Goal: Task Accomplishment & Management: Manage account settings

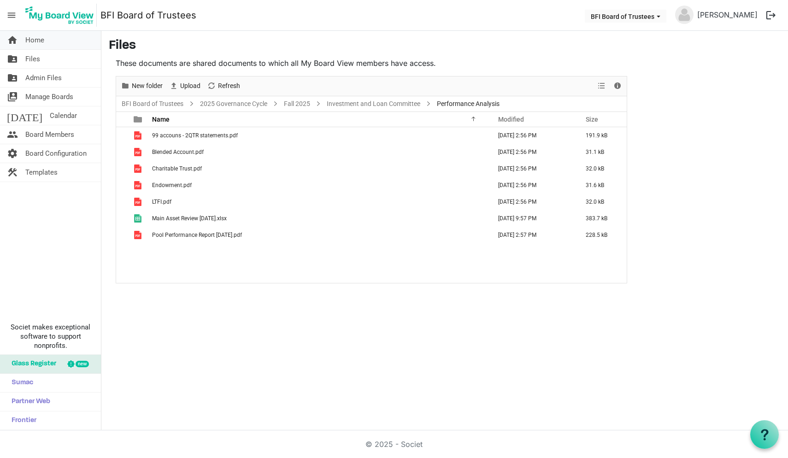
click at [34, 41] on span "Home" at bounding box center [34, 40] width 19 height 18
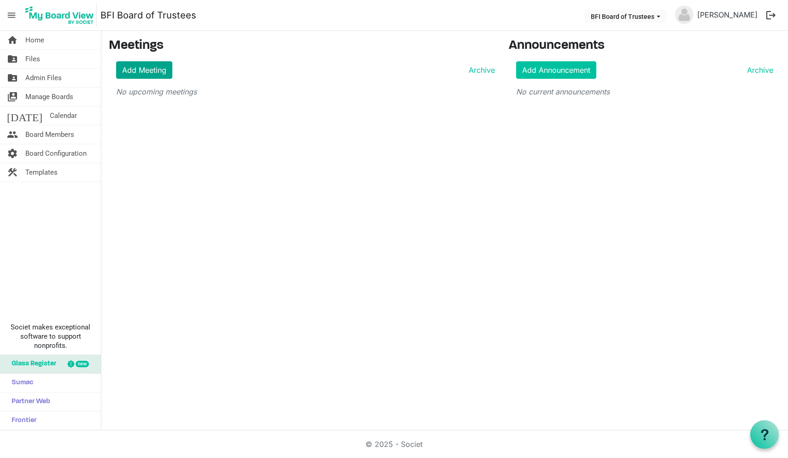
click at [154, 72] on link "Add Meeting" at bounding box center [144, 70] width 56 height 18
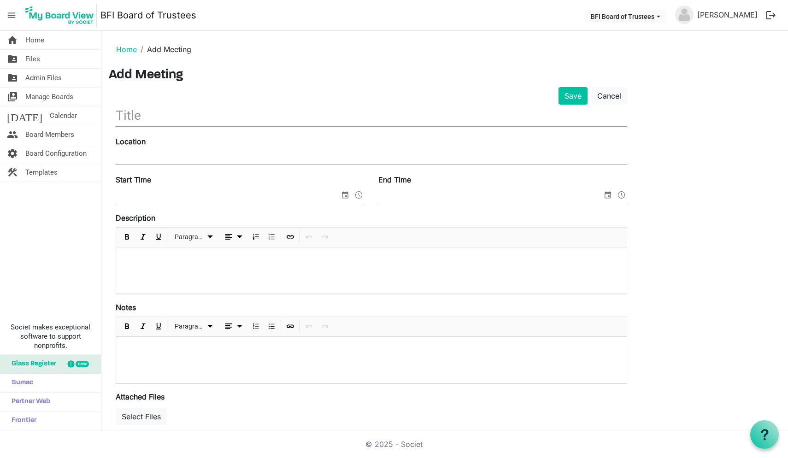
click at [154, 117] on input "text" at bounding box center [371, 116] width 511 height 22
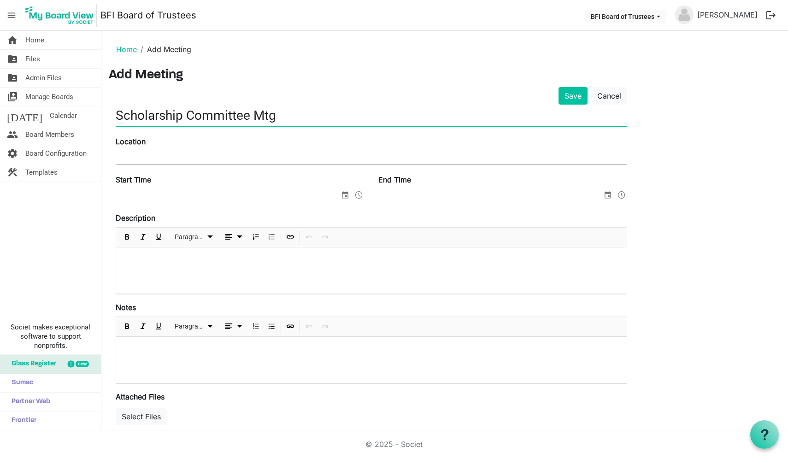
click at [118, 115] on input "Scholarship Committee Mtg" at bounding box center [371, 116] width 511 height 22
type input "Fall 2025 Scholarship Committee Mtg"
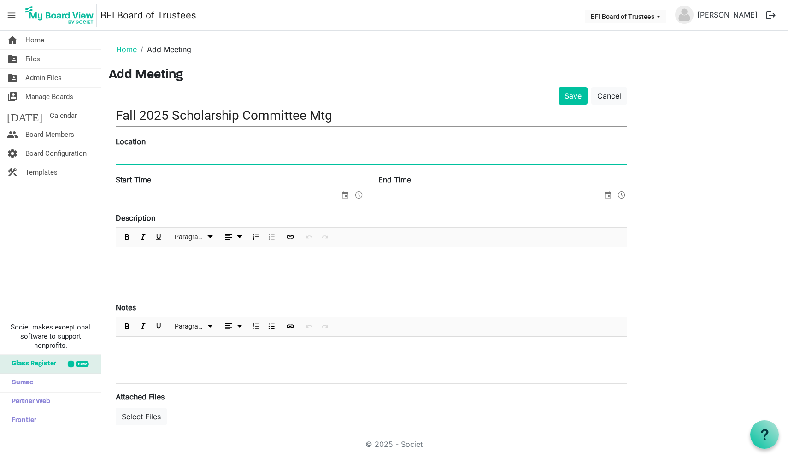
click at [123, 155] on input "Location" at bounding box center [371, 158] width 511 height 14
type input "Via MS Teams"
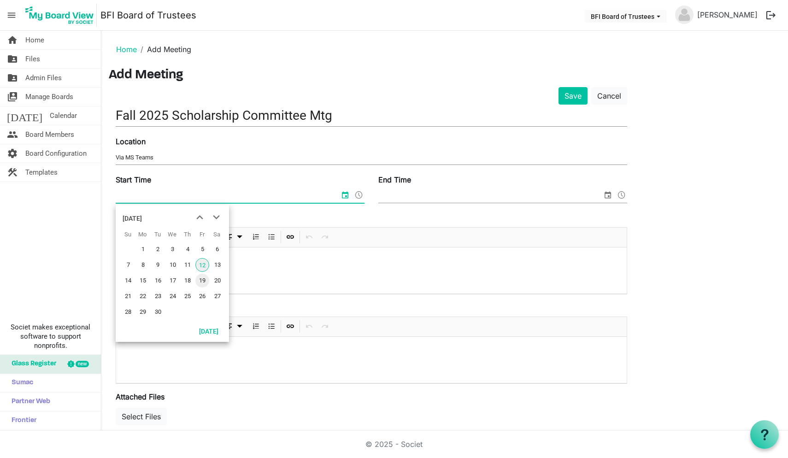
click at [204, 280] on span "19" at bounding box center [202, 281] width 14 height 14
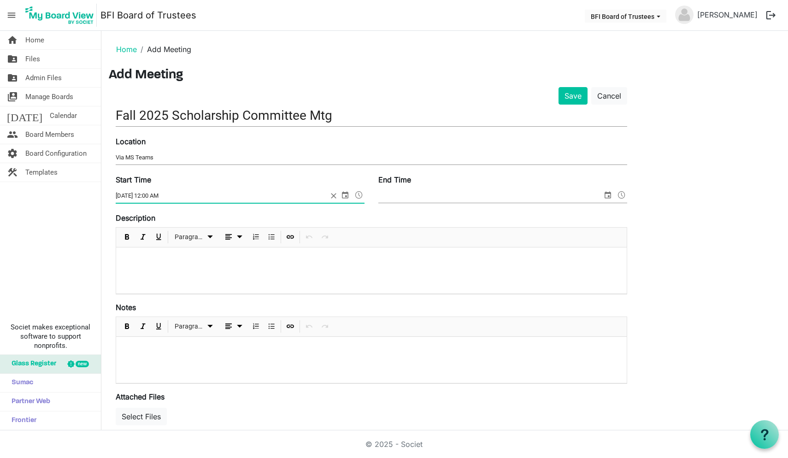
click at [359, 195] on span at bounding box center [358, 195] width 11 height 12
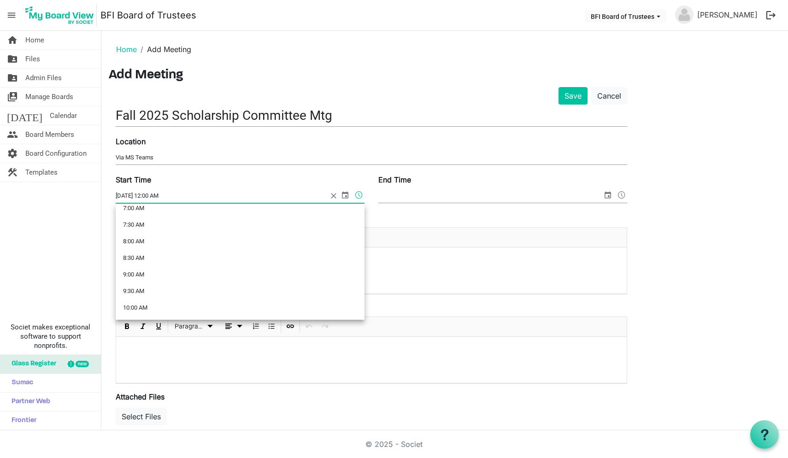
scroll to position [241, 0]
click at [223, 258] on li "8:30 AM" at bounding box center [240, 257] width 249 height 17
type input "9/19/2025 8:30 AM"
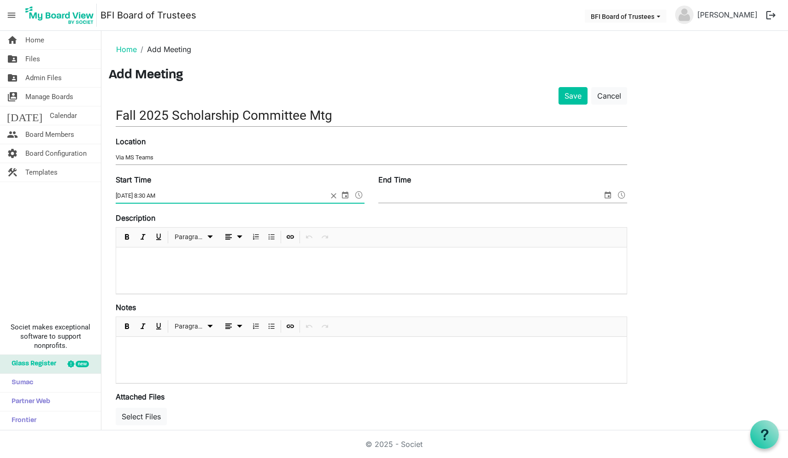
click at [447, 199] on input "End Time" at bounding box center [490, 196] width 224 height 14
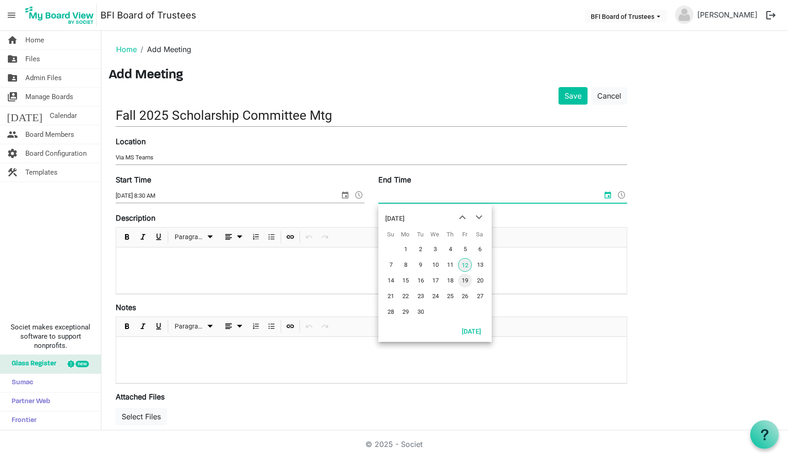
click at [463, 281] on span "19" at bounding box center [465, 281] width 14 height 14
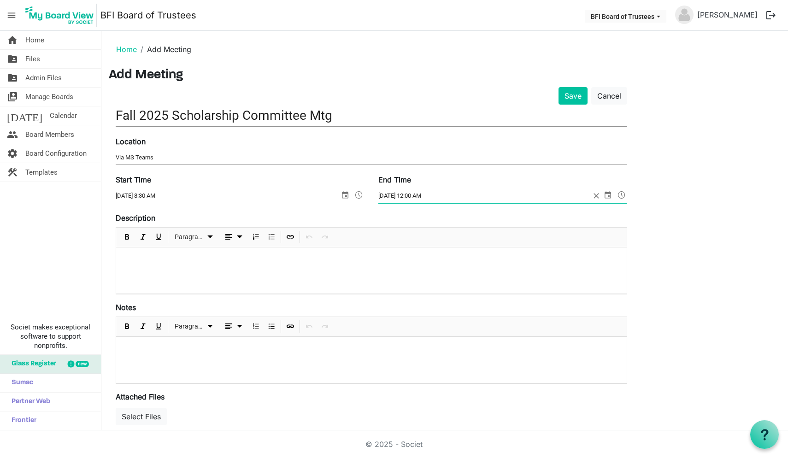
click at [623, 195] on span at bounding box center [621, 195] width 11 height 12
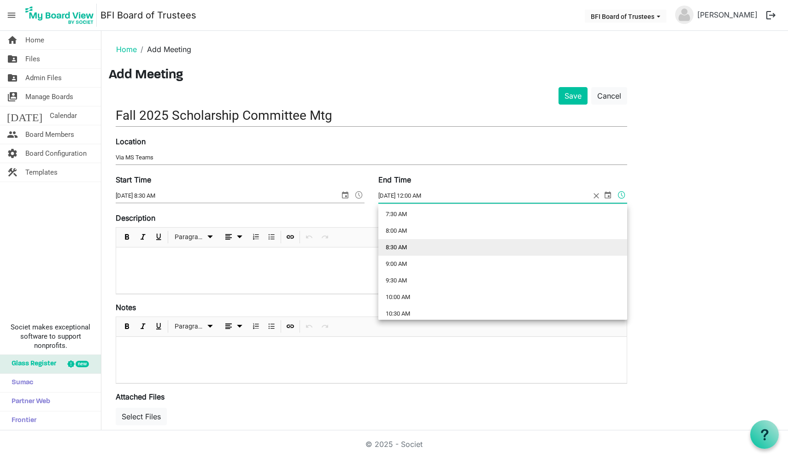
scroll to position [263, 0]
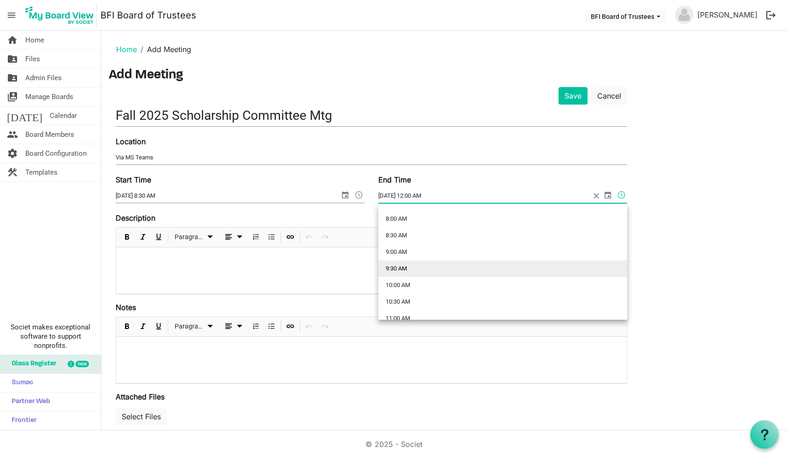
click at [506, 264] on li "9:30 AM" at bounding box center [502, 268] width 249 height 17
type input "9/19/2025 9:30 AM"
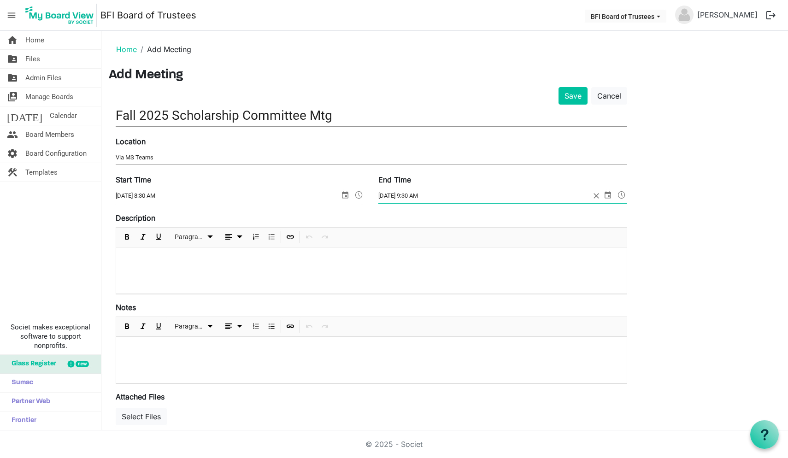
click at [150, 262] on p at bounding box center [371, 260] width 496 height 10
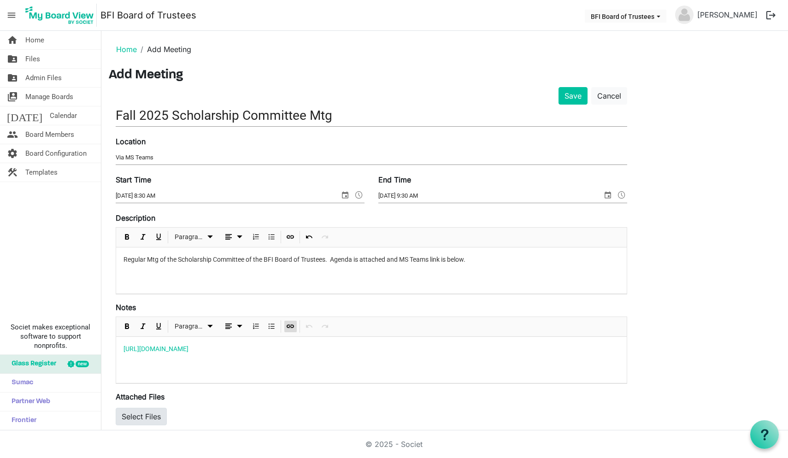
click at [141, 421] on button "Select Files" at bounding box center [141, 417] width 51 height 18
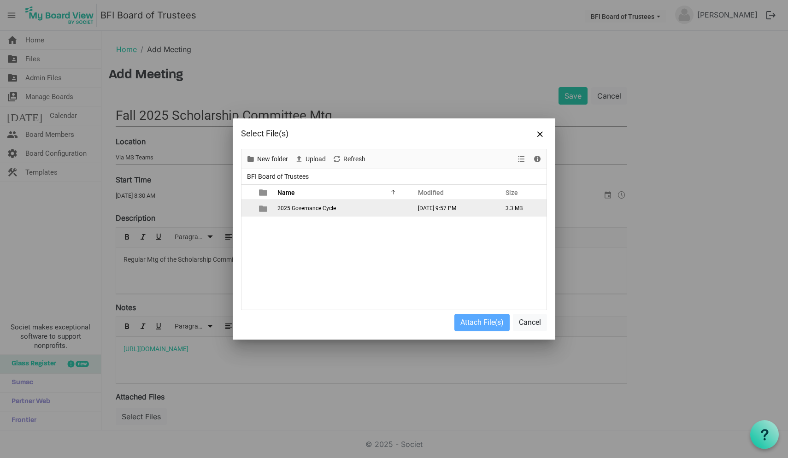
click at [289, 206] on span "2025 Governance Cycle" at bounding box center [306, 208] width 59 height 6
click at [291, 209] on span "Fall 2025" at bounding box center [289, 208] width 24 height 6
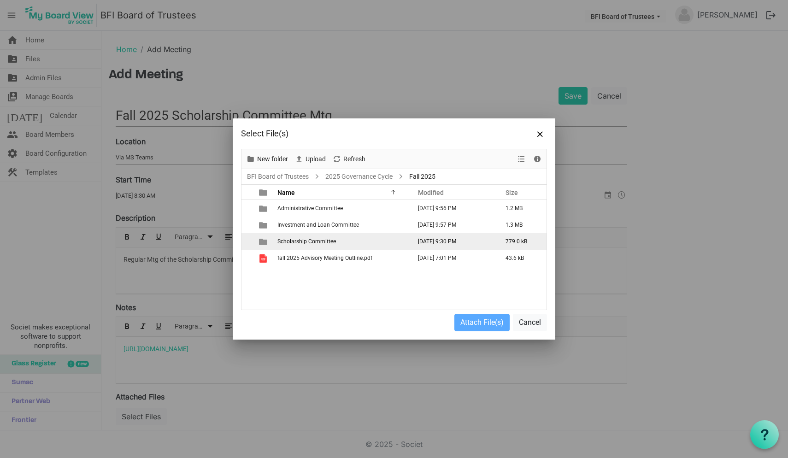
click at [297, 237] on td "Scholarship Committee" at bounding box center [342, 241] width 134 height 17
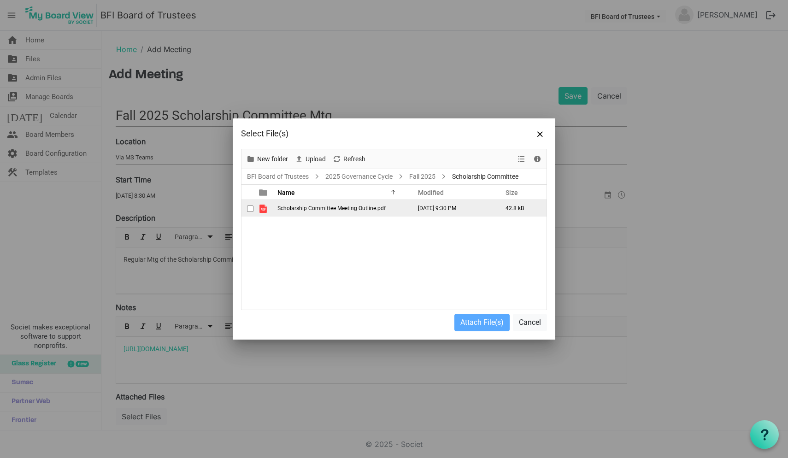
click at [306, 207] on span "Scholarship Committee Meeting Outline.pdf" at bounding box center [331, 208] width 108 height 6
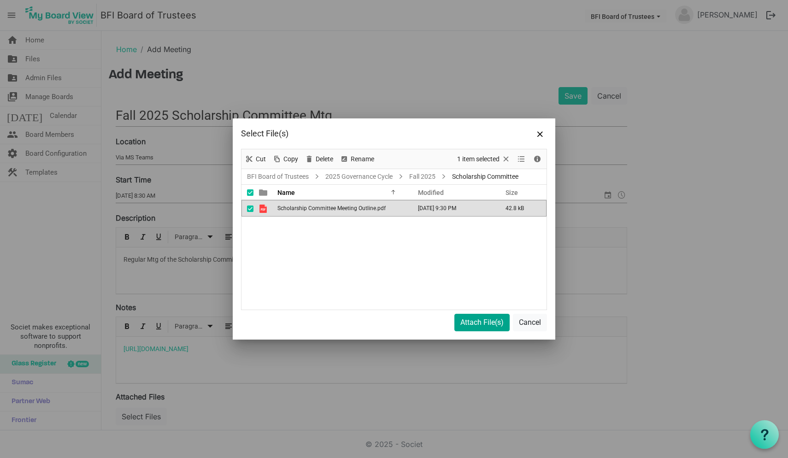
click at [482, 325] on button "Attach File(s)" at bounding box center [481, 323] width 55 height 18
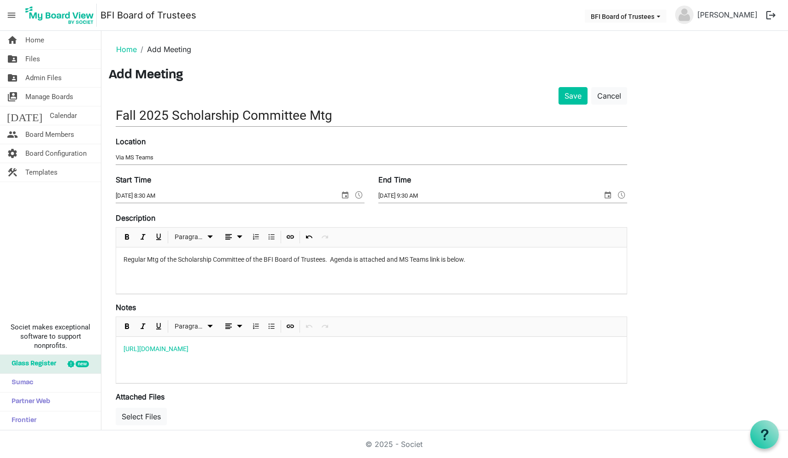
scroll to position [0, 0]
click at [574, 99] on button "Save" at bounding box center [572, 96] width 29 height 18
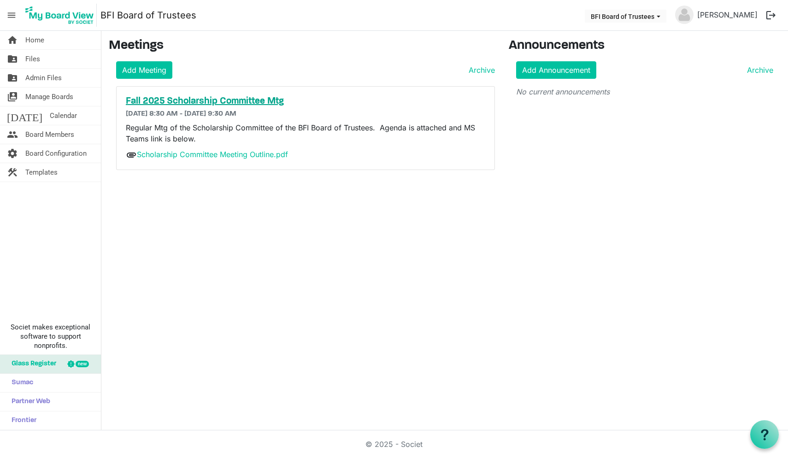
click at [236, 102] on h5 "Fall 2025 Scholarship Committee Mtg" at bounding box center [305, 101] width 359 height 11
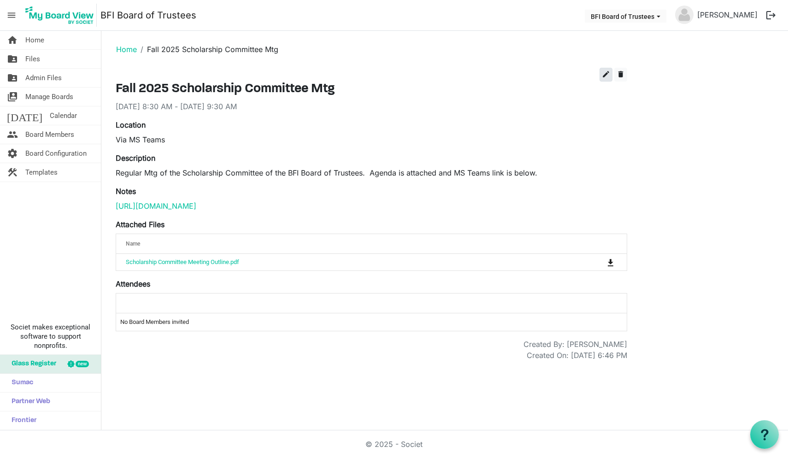
click at [607, 73] on span "edit" at bounding box center [606, 74] width 8 height 8
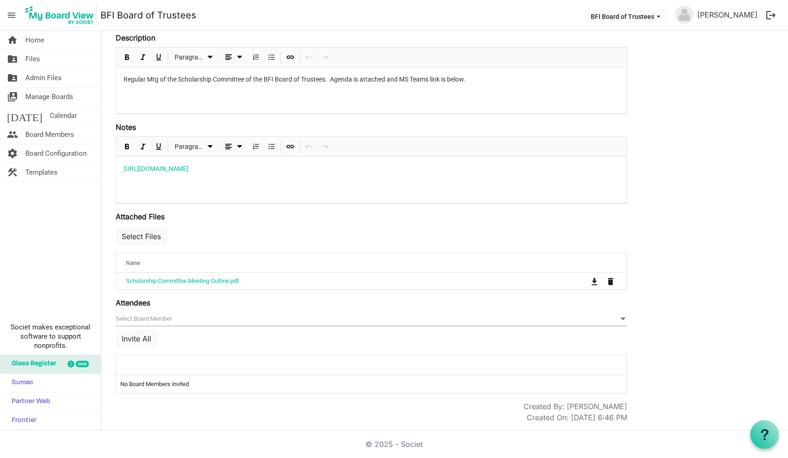
scroll to position [162, 0]
click at [621, 316] on span at bounding box center [623, 319] width 8 height 10
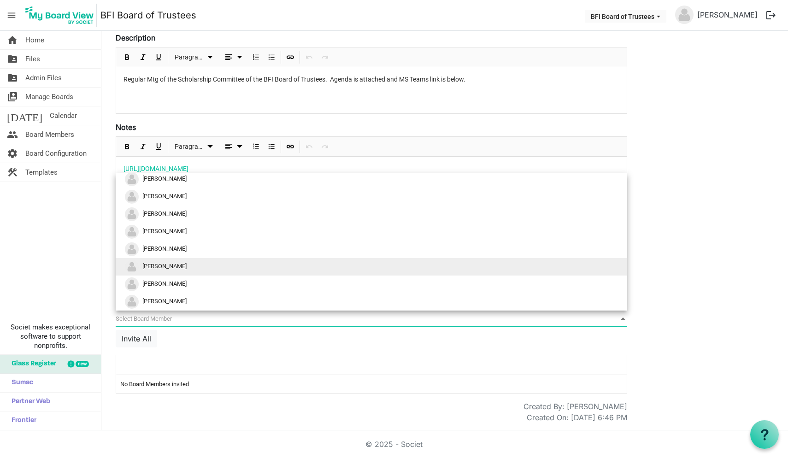
scroll to position [20, 0]
click at [230, 269] on li "Greg Kyrouac" at bounding box center [371, 267] width 511 height 18
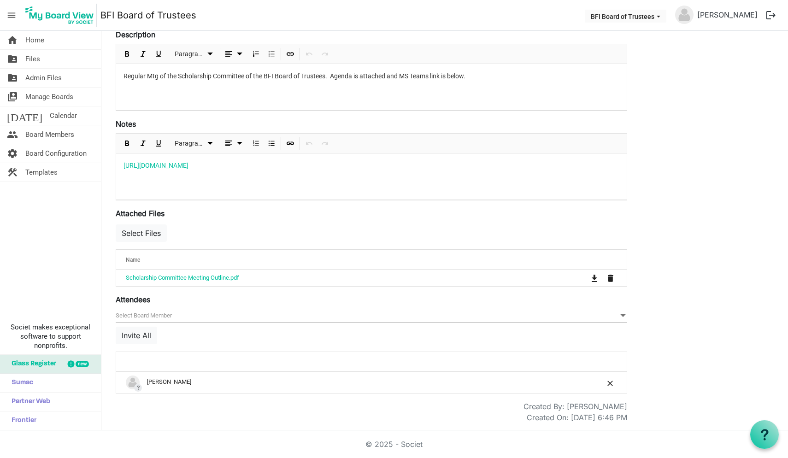
scroll to position [165, 0]
click at [620, 316] on span at bounding box center [623, 316] width 8 height 10
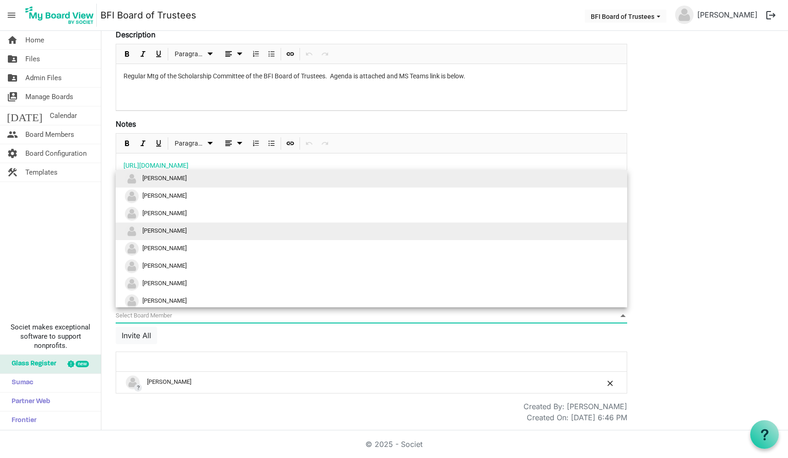
click at [358, 240] on li "Pam White" at bounding box center [371, 232] width 511 height 18
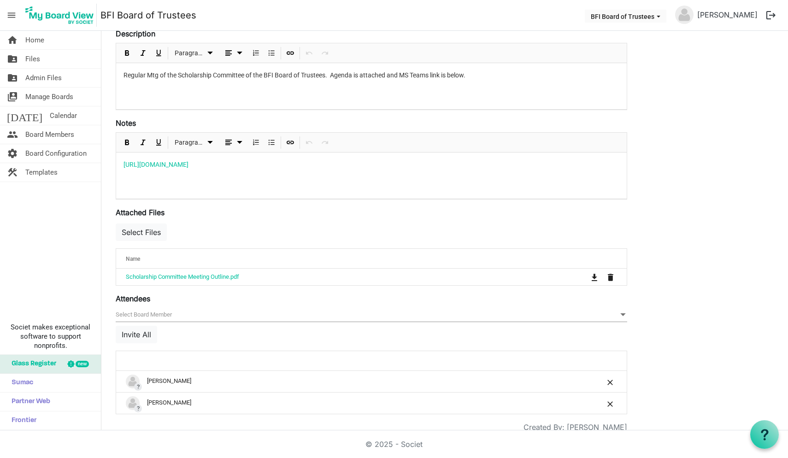
click at [623, 317] on span at bounding box center [623, 315] width 8 height 10
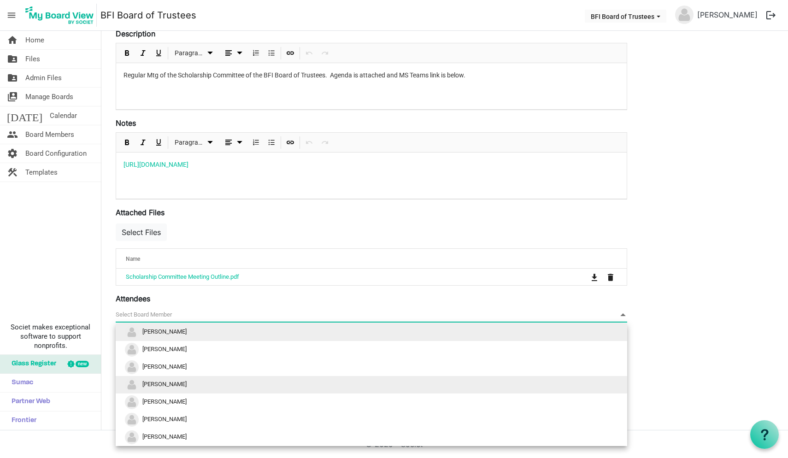
click at [548, 389] on li "Brent Cloyd" at bounding box center [371, 385] width 511 height 18
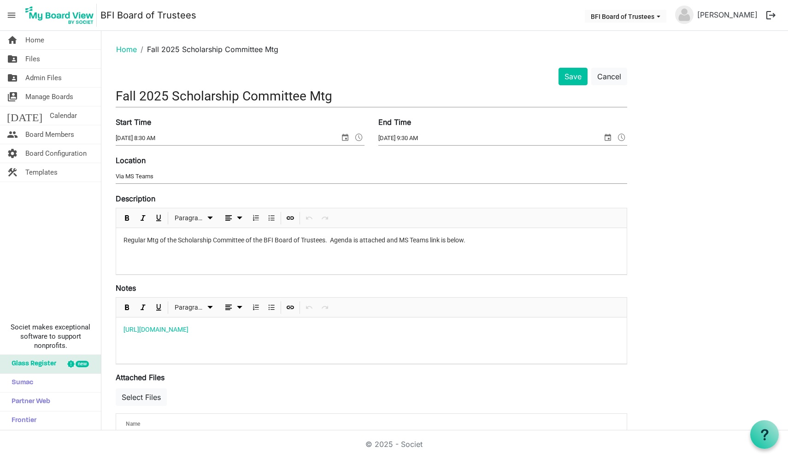
scroll to position [0, 0]
click at [572, 79] on button "Save" at bounding box center [572, 77] width 29 height 18
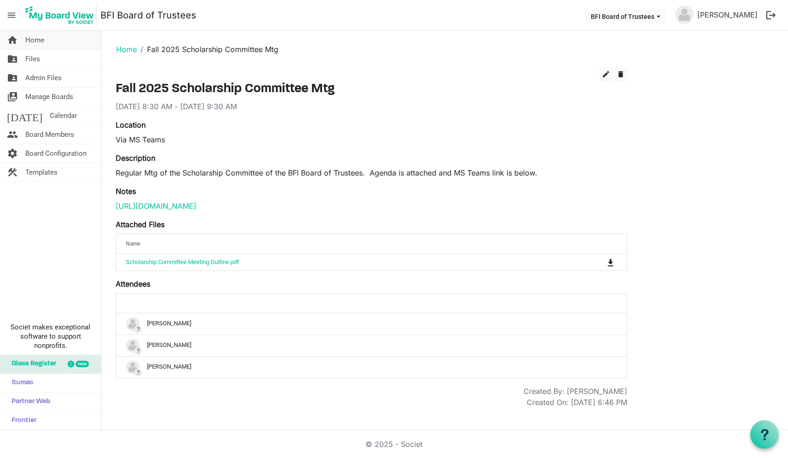
click at [36, 42] on span "Home" at bounding box center [34, 40] width 19 height 18
click at [38, 41] on span "Home" at bounding box center [34, 40] width 19 height 18
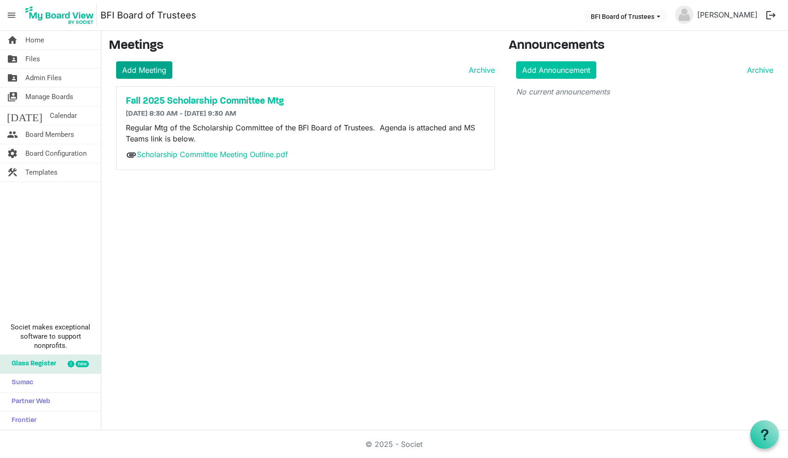
click at [154, 68] on link "Add Meeting" at bounding box center [144, 70] width 56 height 18
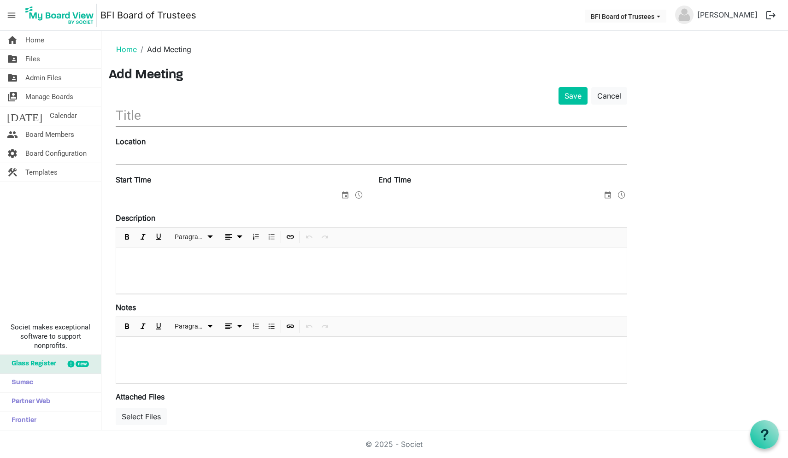
click at [134, 112] on input "text" at bounding box center [371, 116] width 511 height 22
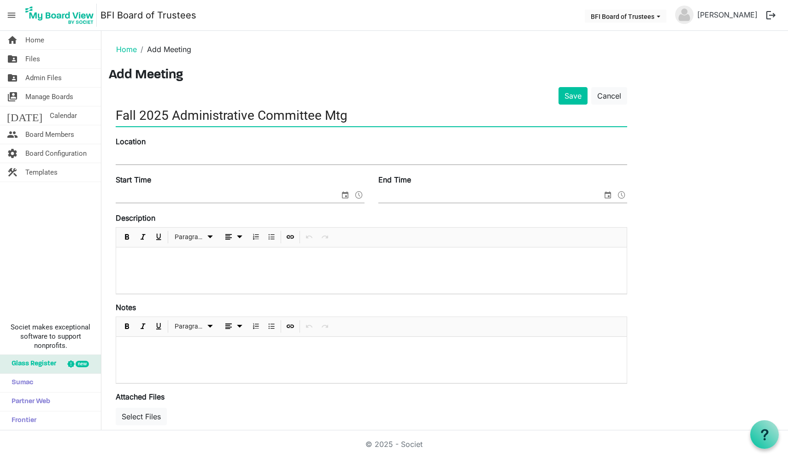
type input "Fall 2025 Administrative Committee Mtg"
click at [140, 153] on input "Location" at bounding box center [371, 158] width 511 height 14
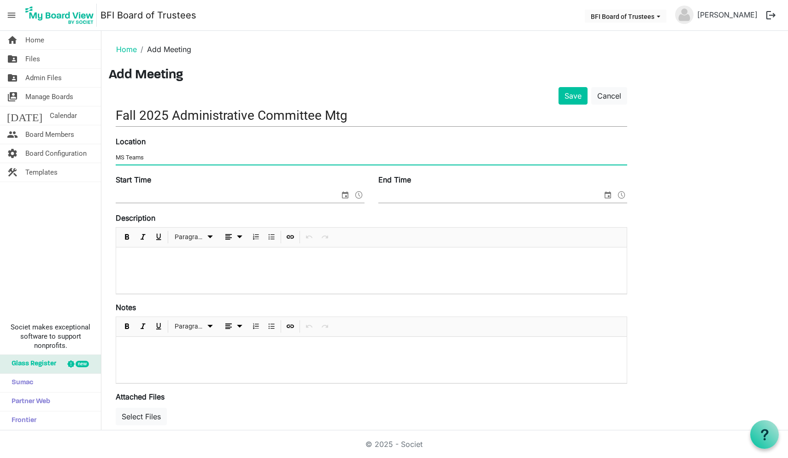
type input "MS Teams"
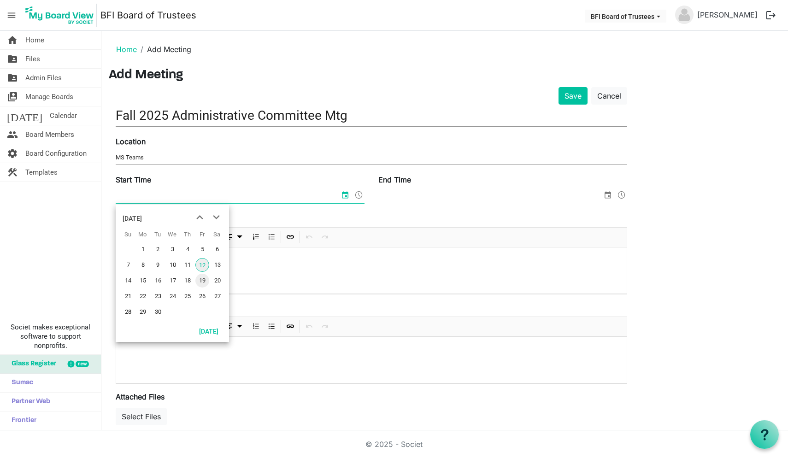
click at [204, 281] on span "19" at bounding box center [202, 281] width 14 height 14
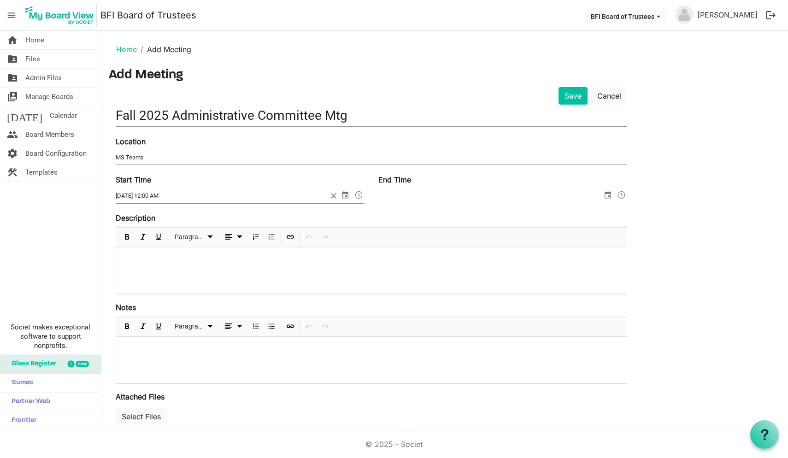
click at [359, 194] on span at bounding box center [358, 195] width 11 height 12
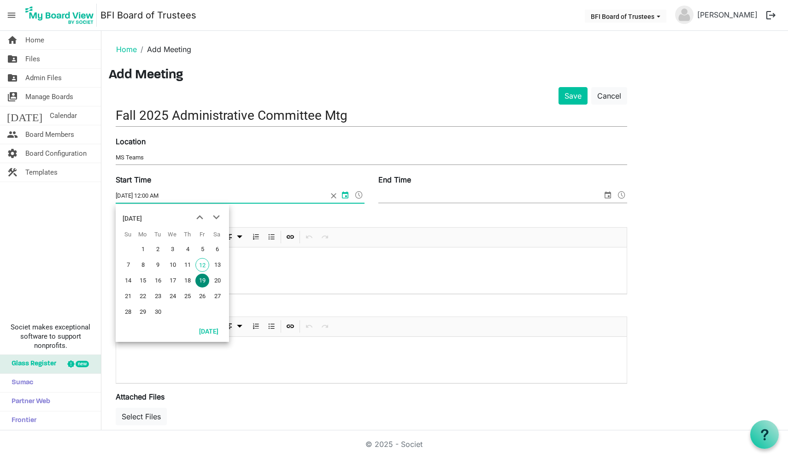
click at [359, 194] on span at bounding box center [358, 195] width 11 height 12
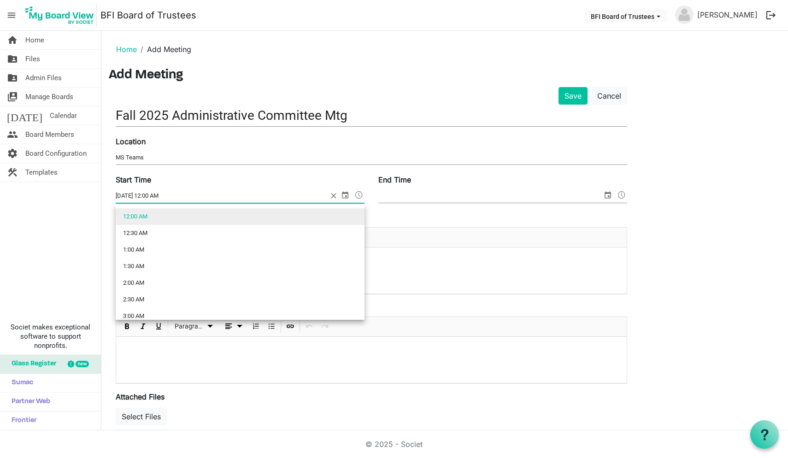
click at [359, 194] on span at bounding box center [358, 195] width 11 height 12
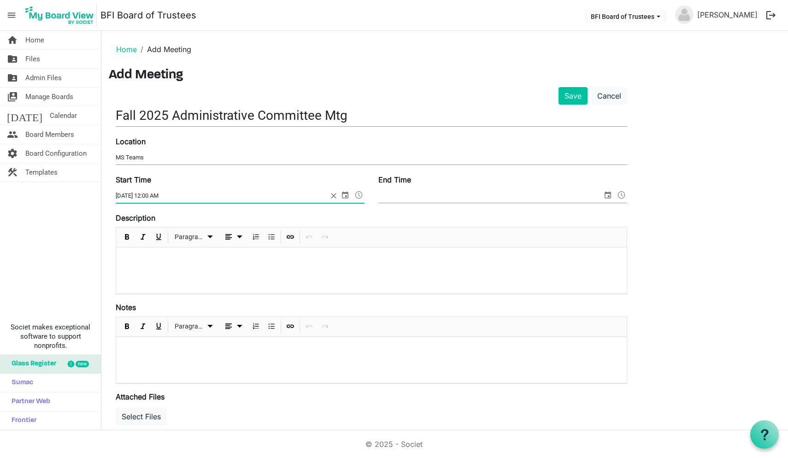
click at [359, 194] on span at bounding box center [358, 195] width 11 height 12
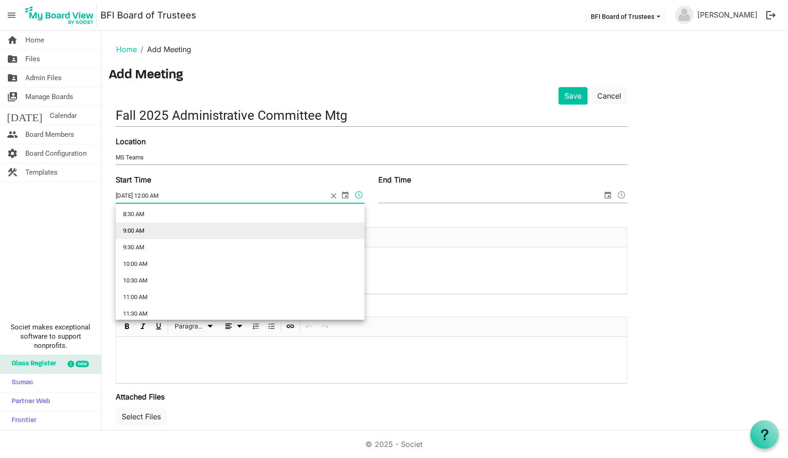
scroll to position [287, 0]
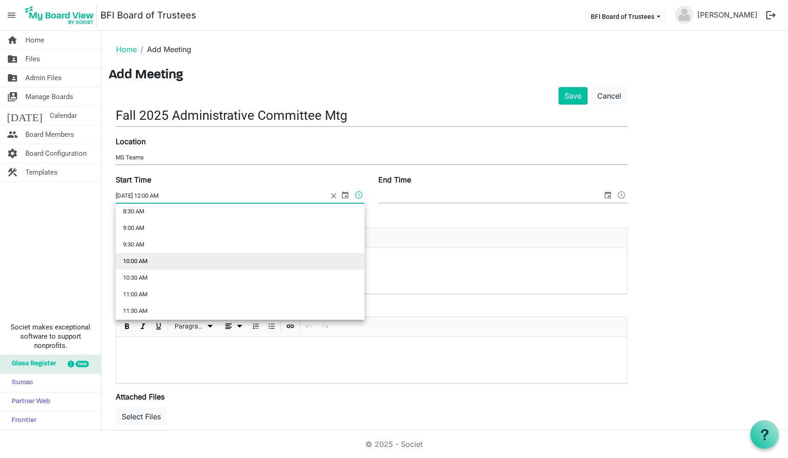
click at [196, 263] on li "10:00 AM" at bounding box center [240, 261] width 249 height 17
type input "9/19/2025 10:00 AM"
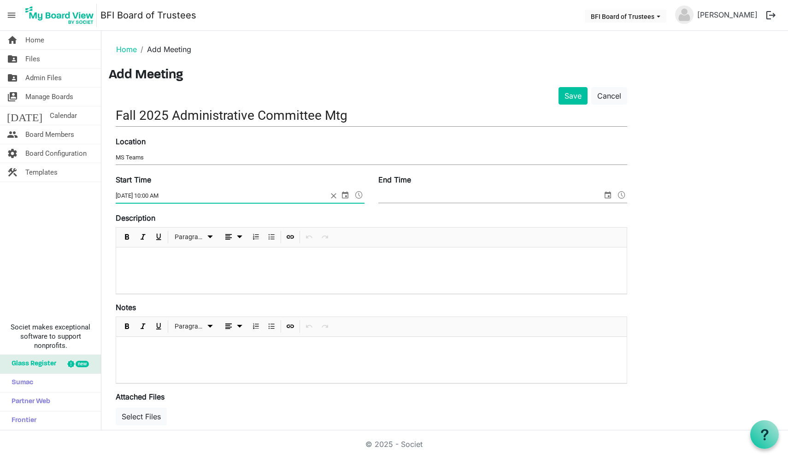
click at [432, 197] on input "End Time" at bounding box center [490, 196] width 224 height 14
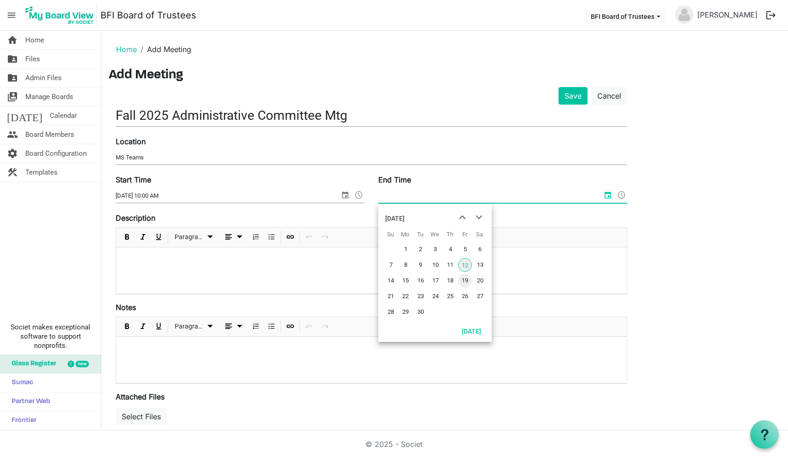
click at [467, 279] on span "19" at bounding box center [465, 281] width 14 height 14
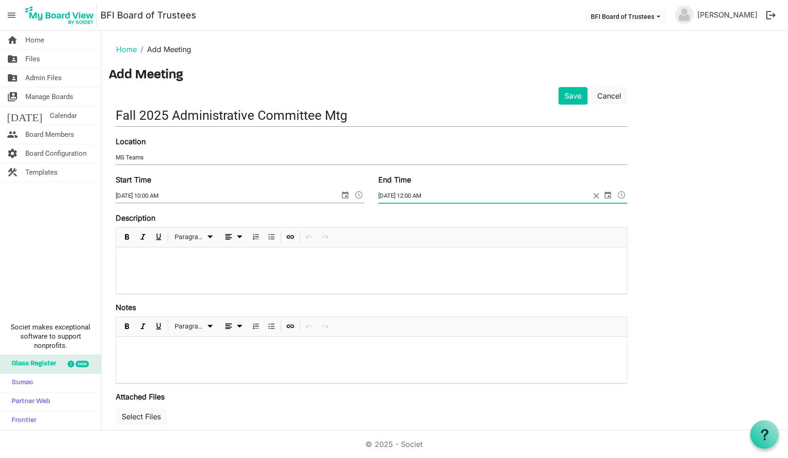
click at [621, 194] on span at bounding box center [621, 195] width 11 height 12
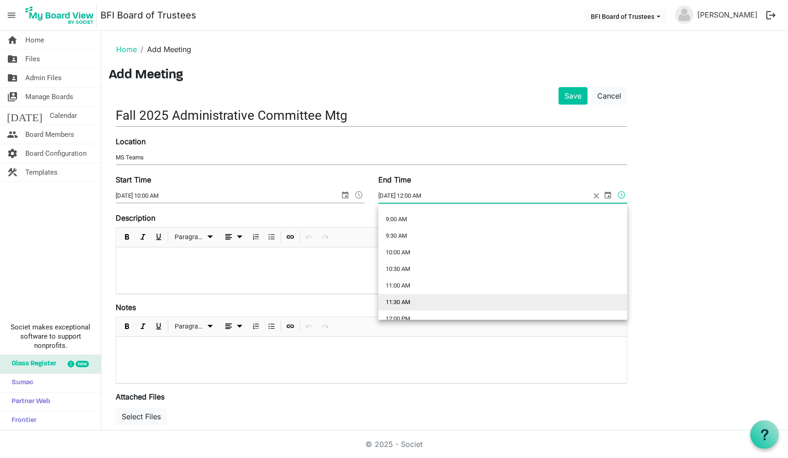
click at [465, 301] on li "11:30 AM" at bounding box center [502, 302] width 249 height 17
type input "9/19/2025 11:30 AM"
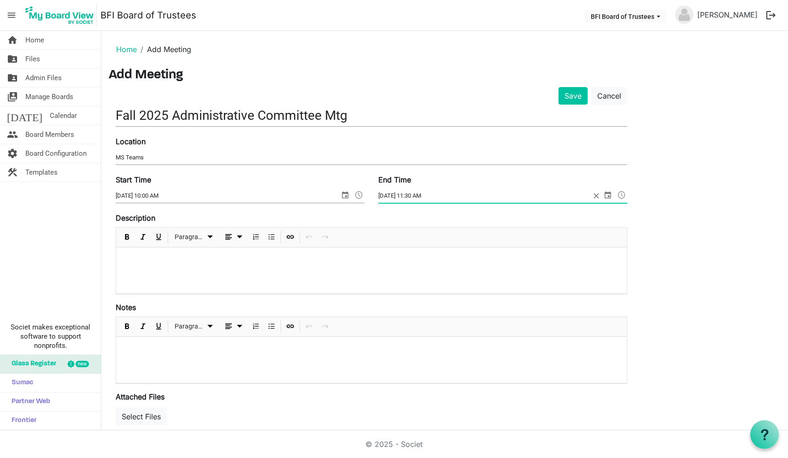
click at [146, 262] on p at bounding box center [371, 260] width 496 height 10
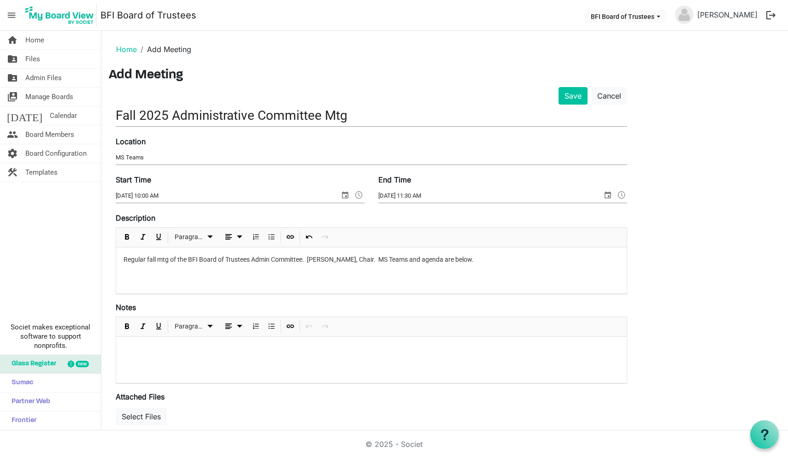
click at [402, 259] on p "Regular fall mtg of the BFI Board of Trustees Admin Committee. Paul Stanford, C…" at bounding box center [371, 260] width 496 height 10
click at [135, 351] on p at bounding box center [371, 349] width 496 height 10
click at [153, 418] on button "Select Files" at bounding box center [141, 417] width 51 height 18
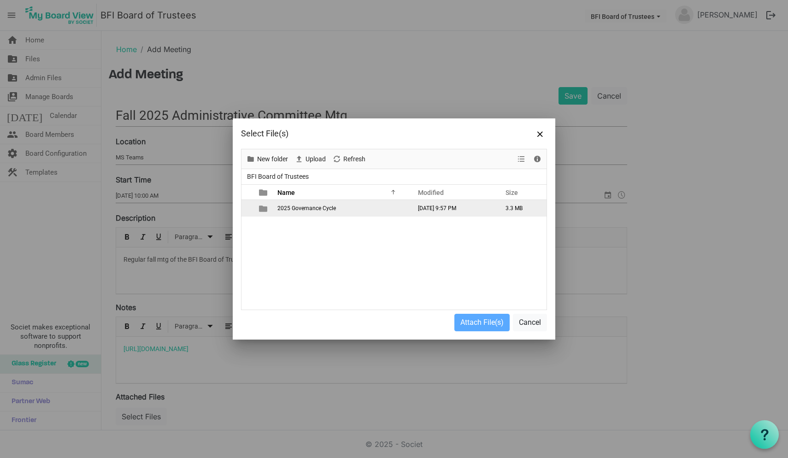
click at [310, 207] on span "2025 Governance Cycle" at bounding box center [306, 208] width 59 height 6
click at [297, 207] on span "Fall 2025" at bounding box center [289, 208] width 24 height 6
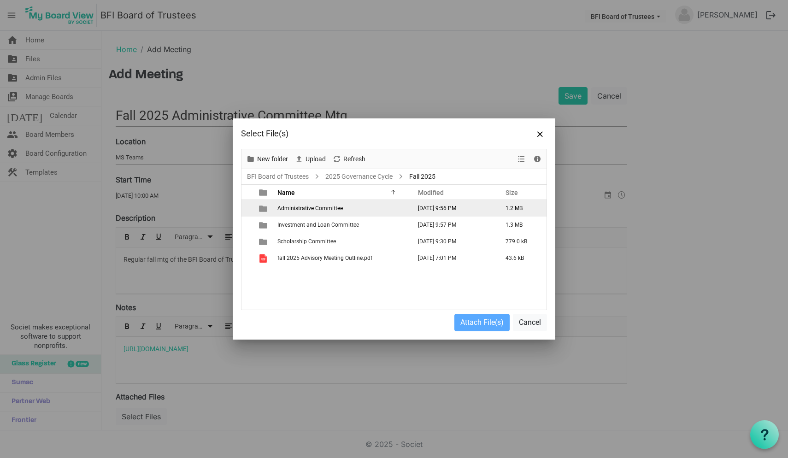
click at [299, 209] on span "Administrative Committee" at bounding box center [309, 208] width 65 height 6
click at [286, 209] on span "Administrative Committee Meeting Outline.pdf" at bounding box center [334, 208] width 115 height 6
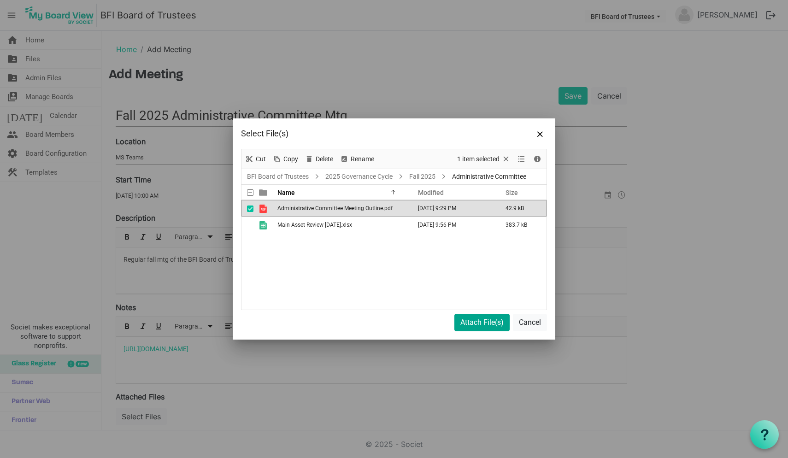
click at [476, 323] on button "Attach File(s)" at bounding box center [481, 323] width 55 height 18
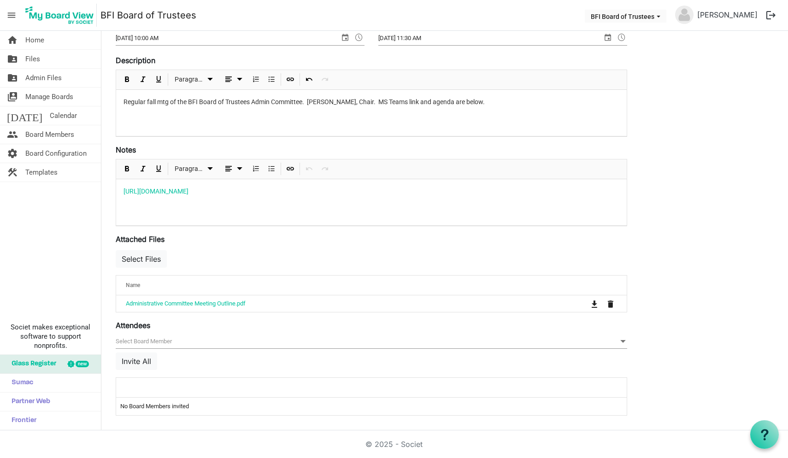
scroll to position [159, 0]
click at [621, 342] on span at bounding box center [623, 341] width 8 height 10
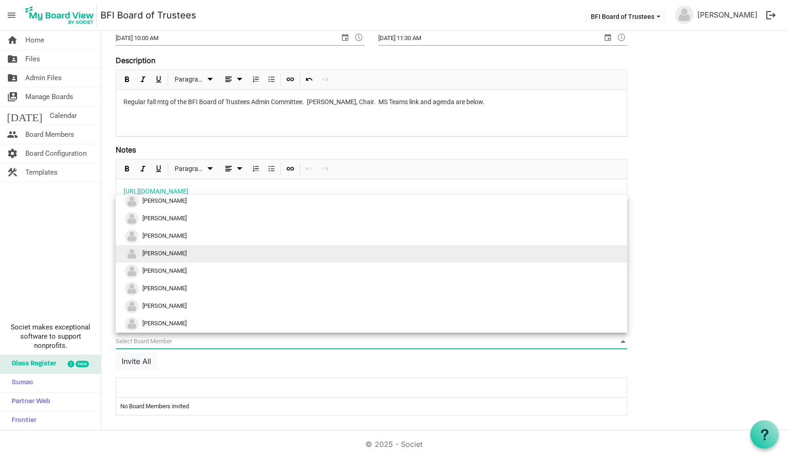
scroll to position [20, 0]
click at [439, 259] on li "Brent Cloyd" at bounding box center [371, 254] width 511 height 18
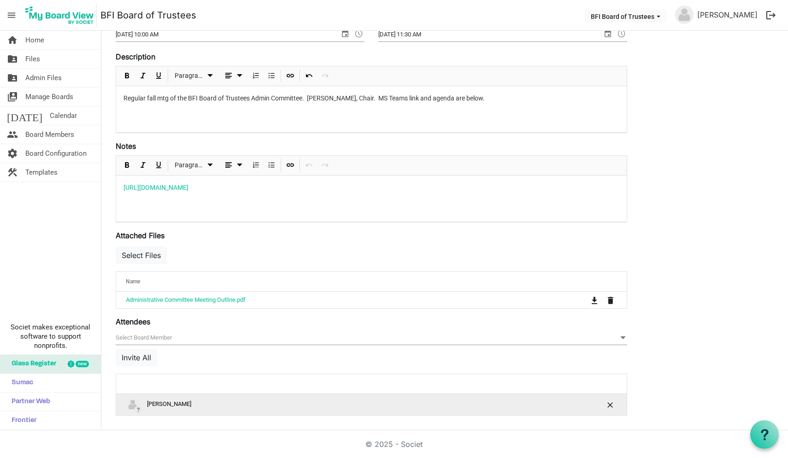
scroll to position [162, 0]
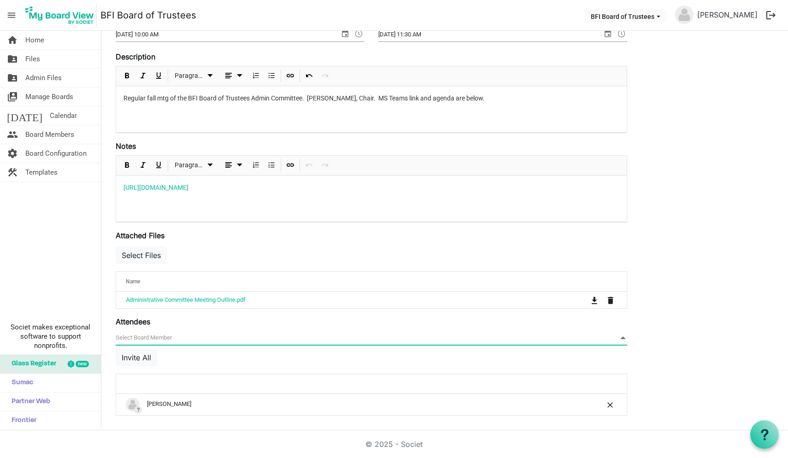
click at [622, 339] on span at bounding box center [623, 338] width 8 height 10
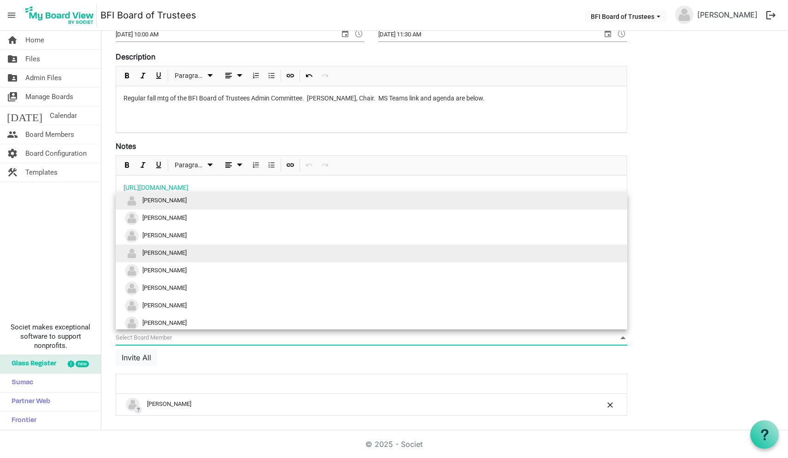
click at [408, 253] on li "Pam White" at bounding box center [371, 254] width 511 height 18
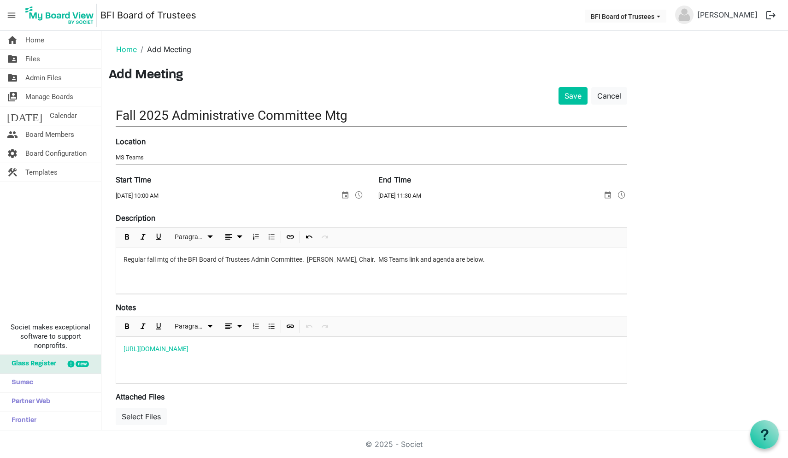
scroll to position [0, 0]
click at [573, 97] on button "Save" at bounding box center [572, 96] width 29 height 18
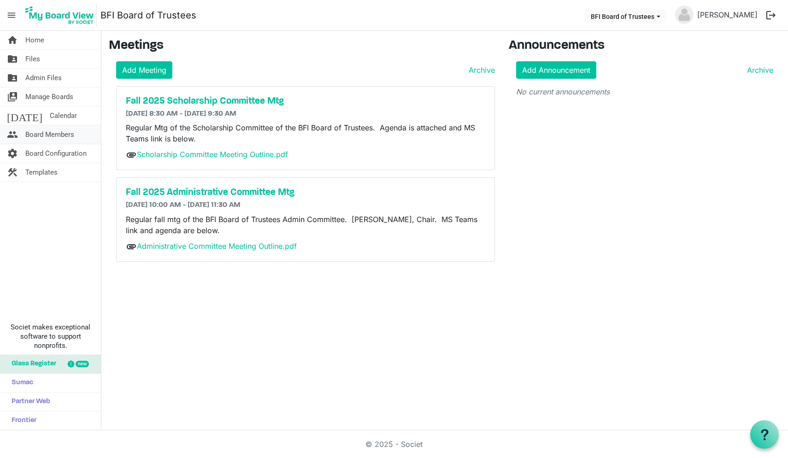
click at [43, 133] on span "Board Members" at bounding box center [49, 134] width 49 height 18
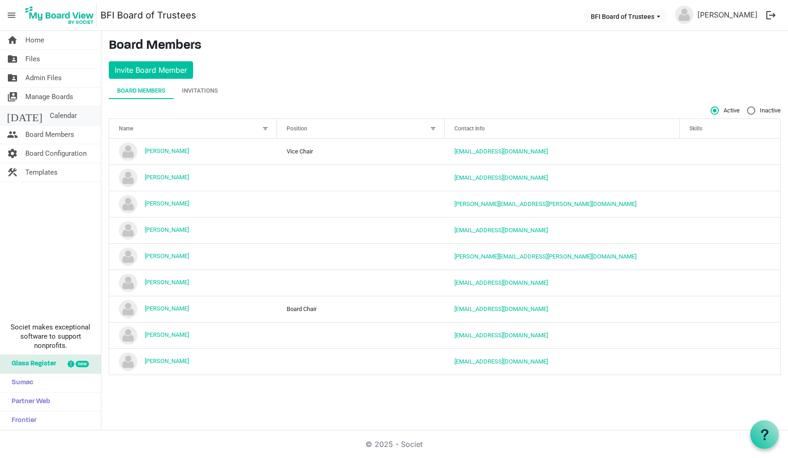
click at [50, 113] on span "Calendar" at bounding box center [63, 115] width 27 height 18
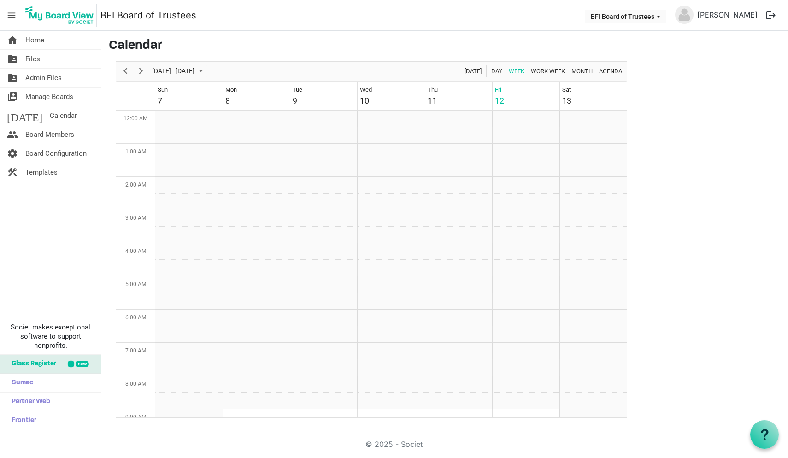
scroll to position [299, 0]
click at [141, 71] on span "Next" at bounding box center [140, 71] width 11 height 12
click at [500, 189] on td "Week of September 19, 2025" at bounding box center [525, 193] width 67 height 17
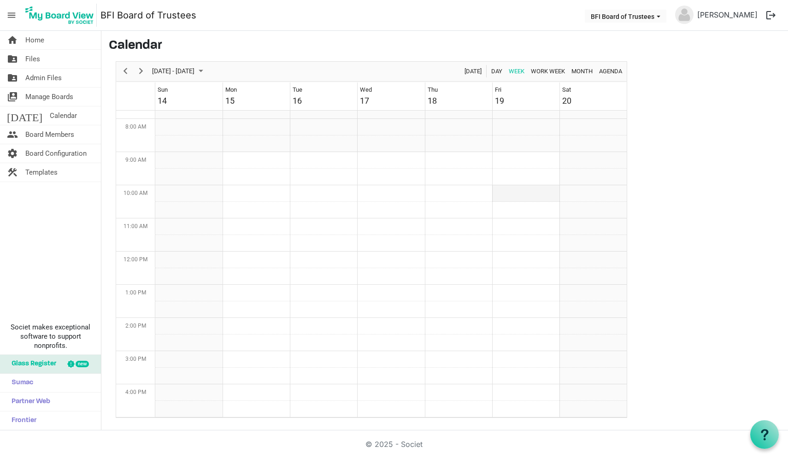
click at [500, 189] on td "Week of September 19, 2025" at bounding box center [525, 193] width 67 height 17
click at [522, 194] on td "Week of September 19, 2025" at bounding box center [525, 193] width 67 height 17
click at [519, 176] on td "Week of September 19, 2025" at bounding box center [525, 177] width 67 height 17
click at [518, 195] on td "Week of September 19, 2025" at bounding box center [525, 193] width 67 height 17
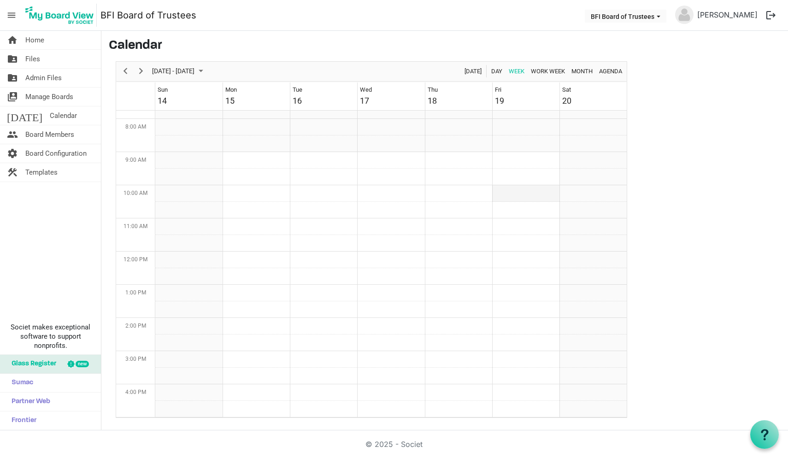
click at [518, 195] on td "Week of September 19, 2025" at bounding box center [525, 193] width 67 height 17
click at [606, 71] on span "Agenda" at bounding box center [610, 71] width 25 height 12
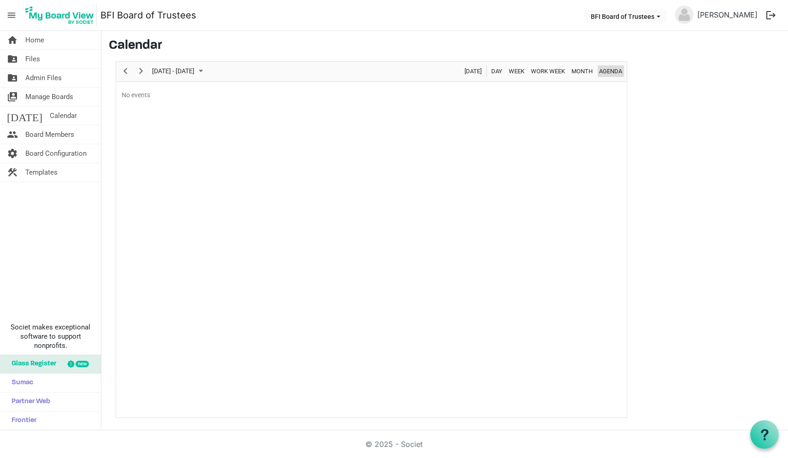
click at [606, 71] on span "Agenda" at bounding box center [610, 71] width 25 height 12
click at [497, 70] on span "Day" at bounding box center [496, 71] width 13 height 12
click at [580, 71] on span "Month" at bounding box center [581, 71] width 23 height 12
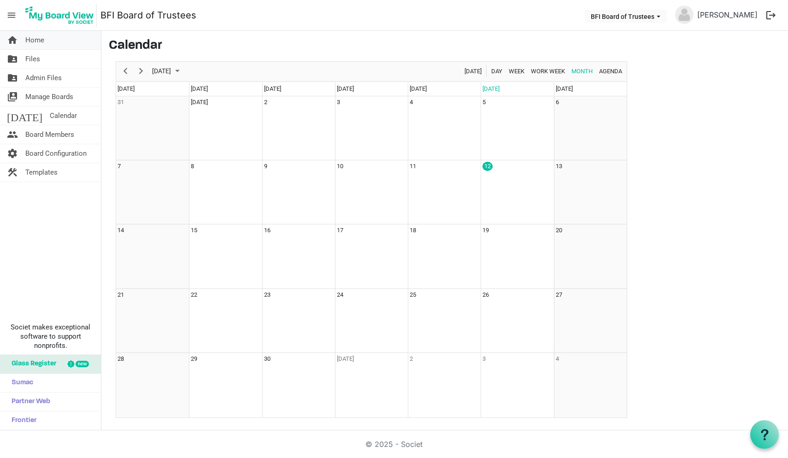
click at [34, 42] on span "Home" at bounding box center [34, 40] width 19 height 18
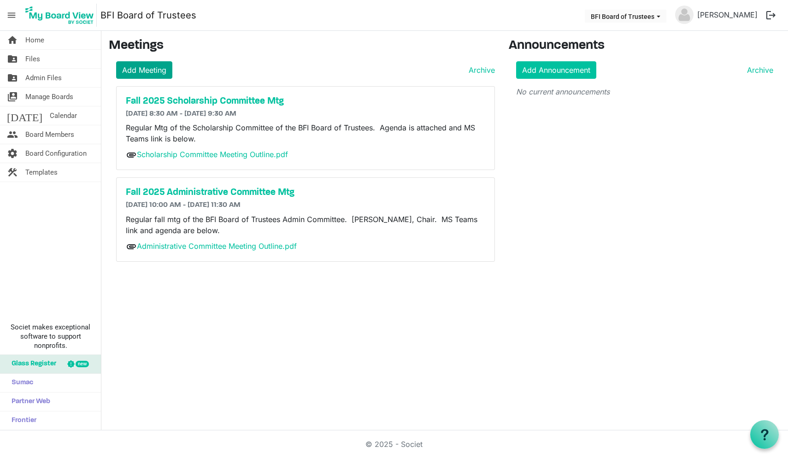
click at [148, 69] on link "Add Meeting" at bounding box center [144, 70] width 56 height 18
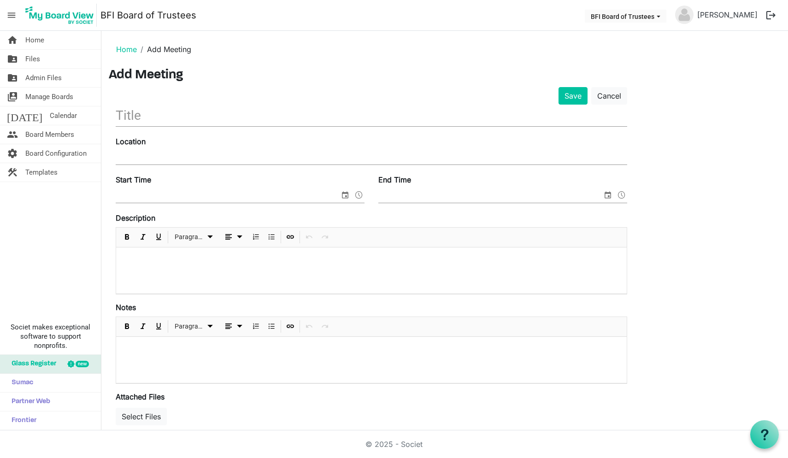
click at [133, 116] on input "text" at bounding box center [371, 116] width 511 height 22
type input "2"
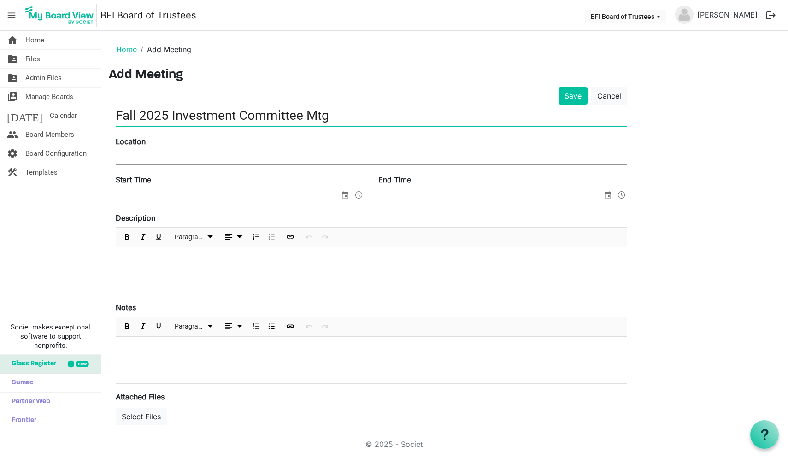
type input "Fall 2025 Investment Committee Mtg"
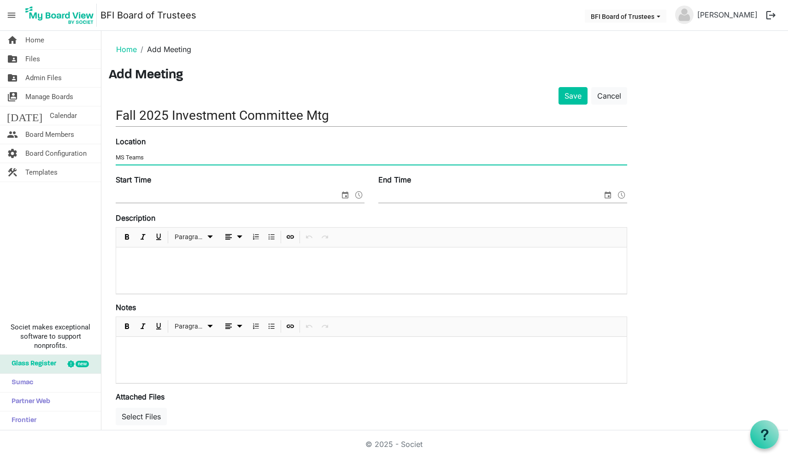
type input "MS Teams"
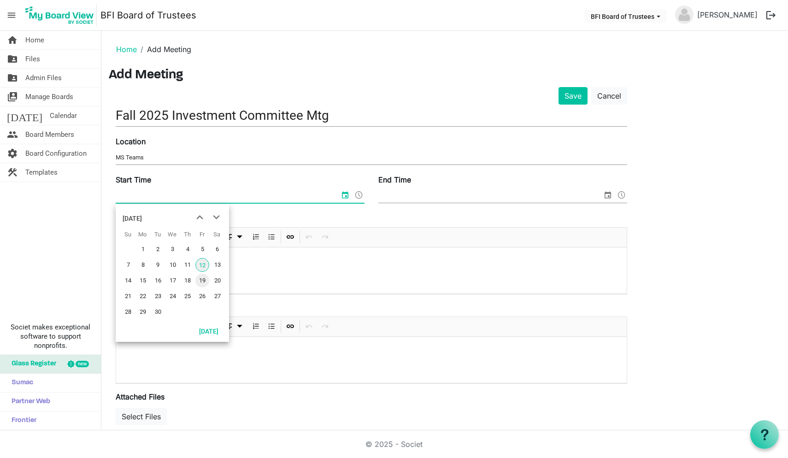
click at [204, 280] on span "19" at bounding box center [202, 281] width 14 height 14
type input "9/19/2025 12:00 AM"
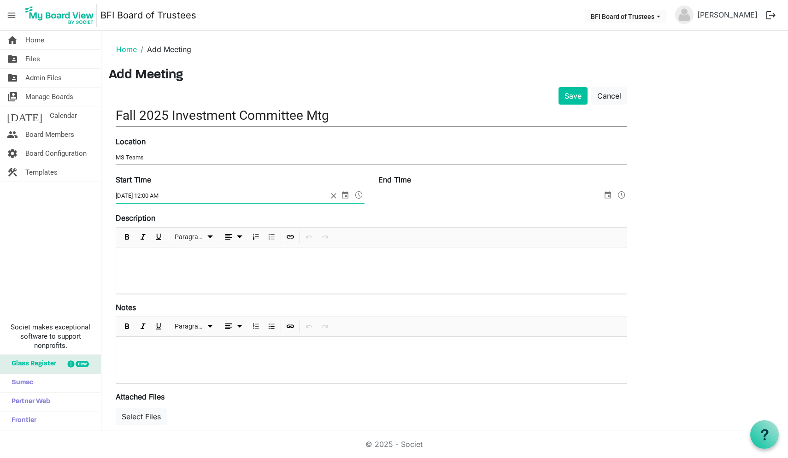
click at [358, 195] on span at bounding box center [358, 195] width 11 height 12
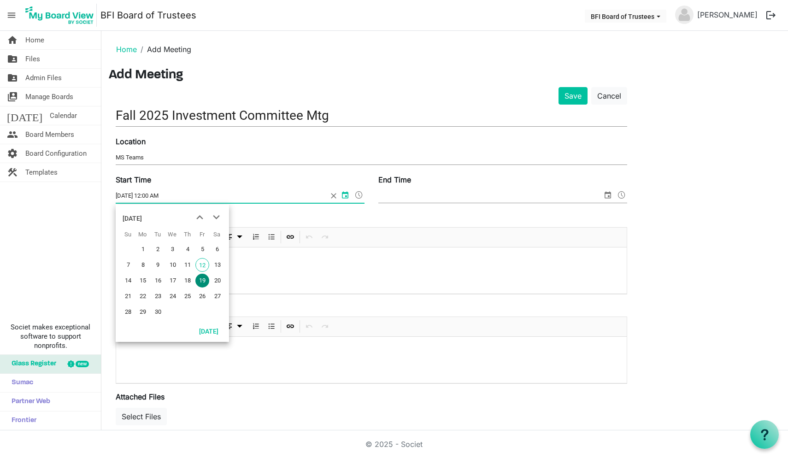
click at [245, 355] on div at bounding box center [371, 360] width 511 height 46
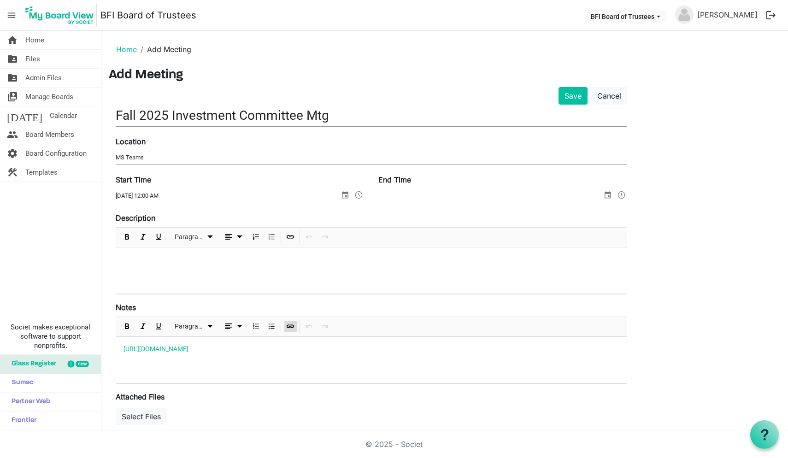
click at [162, 268] on div at bounding box center [371, 270] width 511 height 46
click at [149, 417] on button "Select Files" at bounding box center [141, 417] width 51 height 18
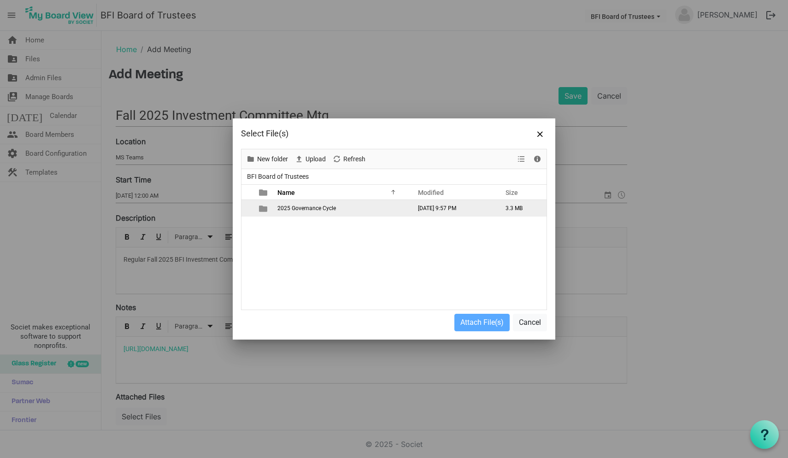
click at [317, 209] on span "2025 Governance Cycle" at bounding box center [306, 208] width 59 height 6
click at [291, 210] on span "Fall 2025" at bounding box center [289, 208] width 24 height 6
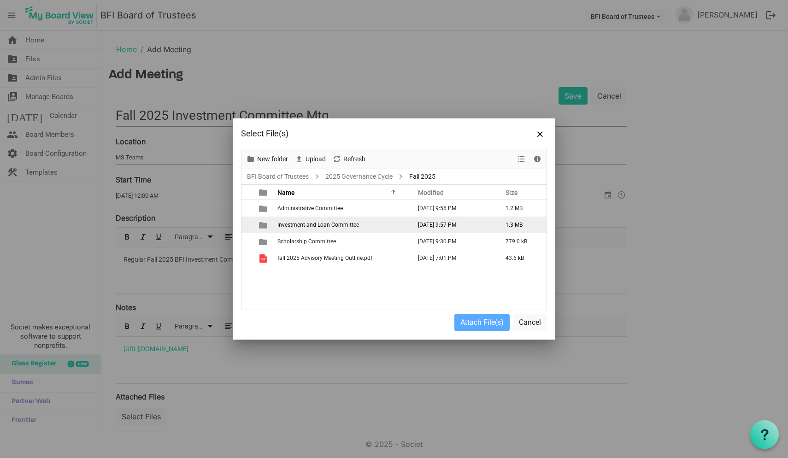
click at [297, 226] on span "Investment and Loan Committee" at bounding box center [318, 225] width 82 height 6
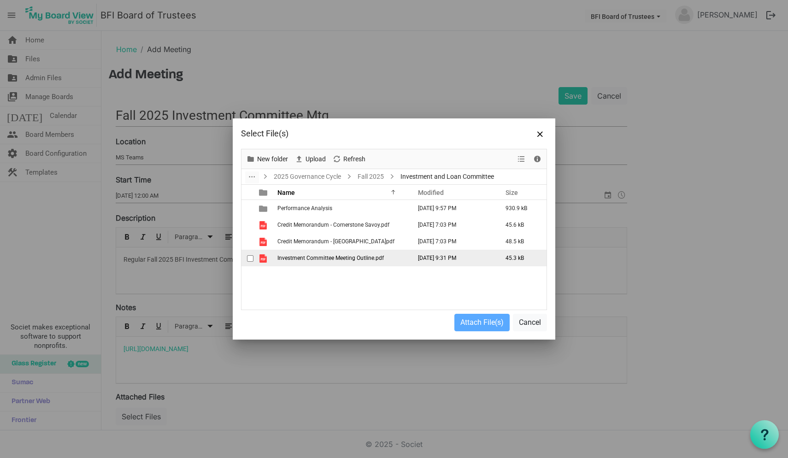
click at [249, 259] on span "checkbox" at bounding box center [250, 258] width 6 height 6
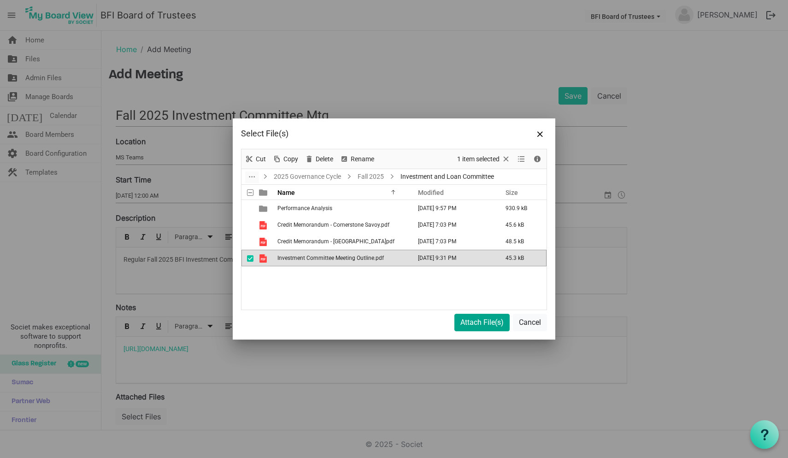
click at [483, 322] on button "Attach File(s)" at bounding box center [481, 323] width 55 height 18
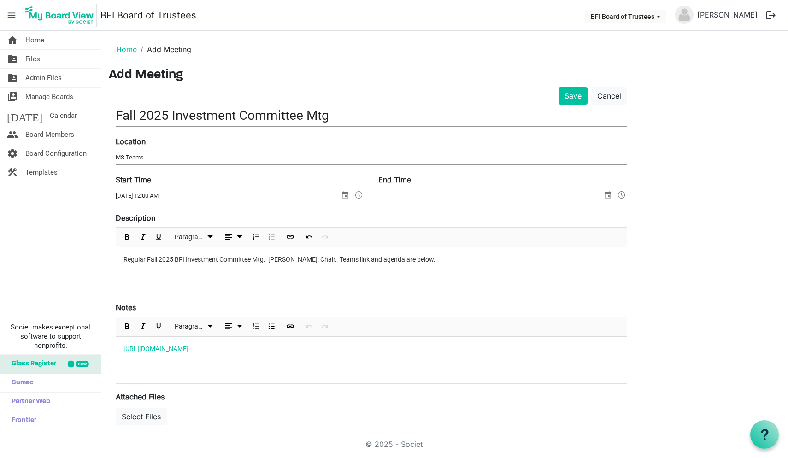
click at [428, 196] on input "End Time" at bounding box center [490, 196] width 224 height 14
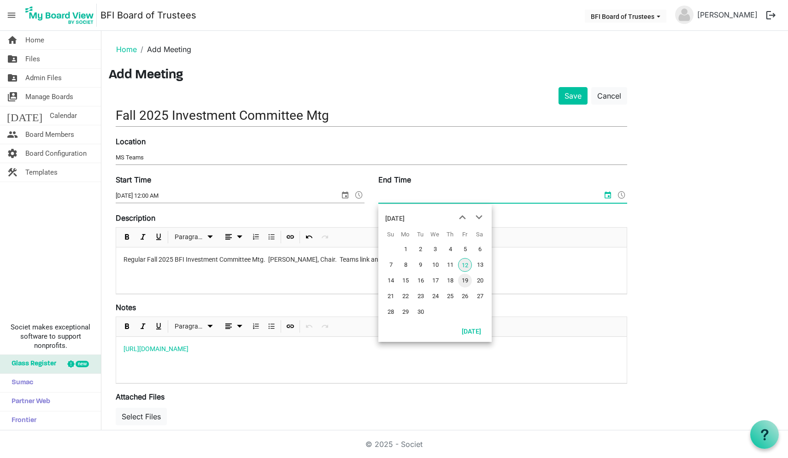
click at [463, 280] on span "19" at bounding box center [465, 281] width 14 height 14
click at [622, 193] on span at bounding box center [621, 195] width 11 height 12
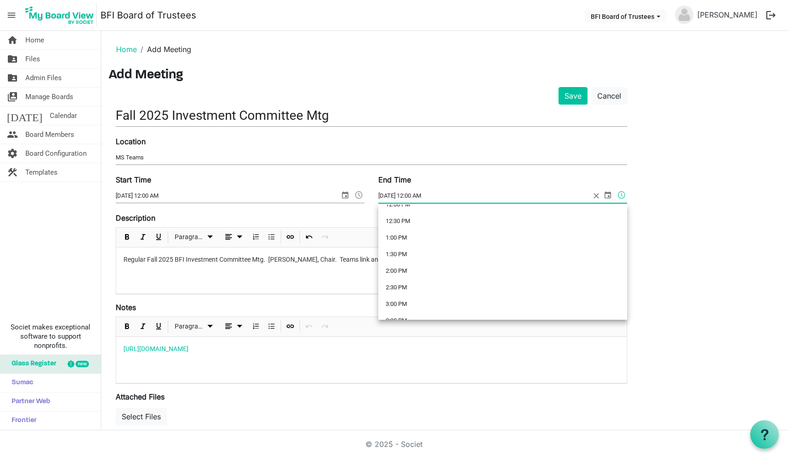
scroll to position [411, 0]
click at [452, 304] on li "3:00 PM" at bounding box center [502, 303] width 249 height 17
type input "9/19/2025 3:00 PM"
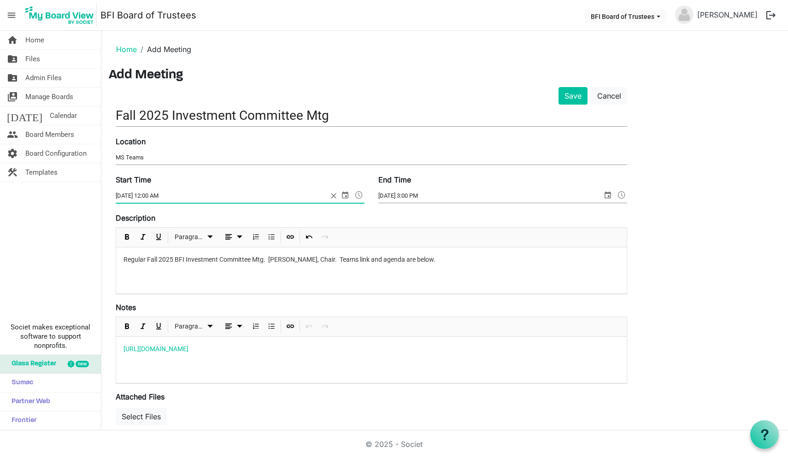
click at [358, 194] on span at bounding box center [358, 195] width 11 height 12
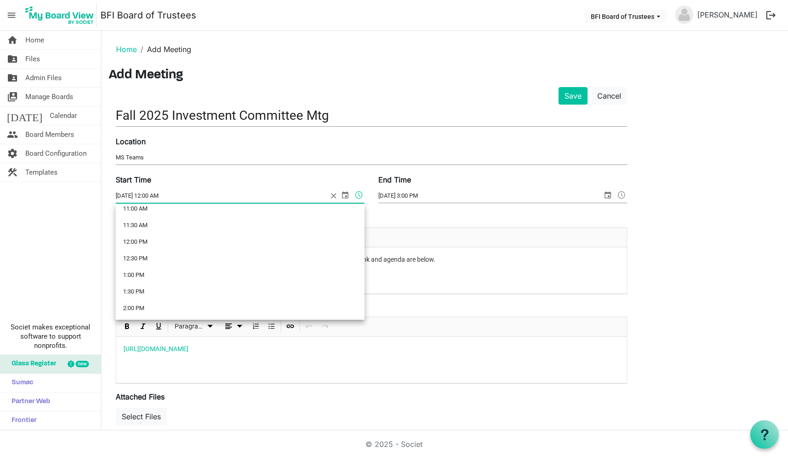
scroll to position [380, 0]
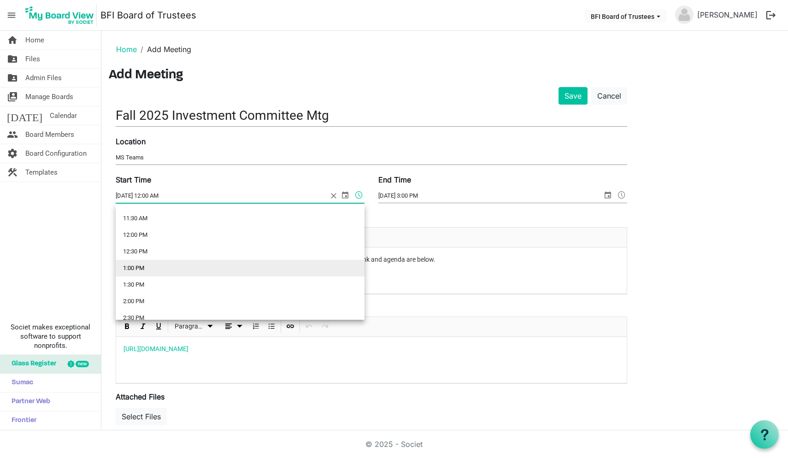
click at [187, 271] on li "1:00 PM" at bounding box center [240, 268] width 249 height 17
type input "9/19/2025 1:00 PM"
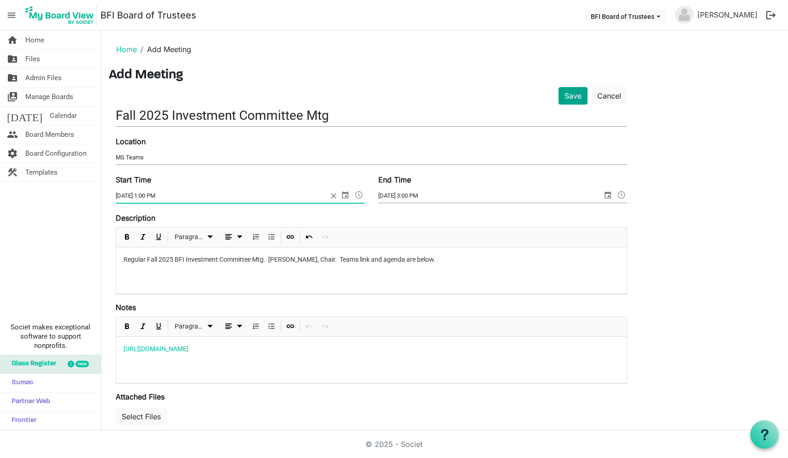
click at [573, 97] on button "Save" at bounding box center [572, 96] width 29 height 18
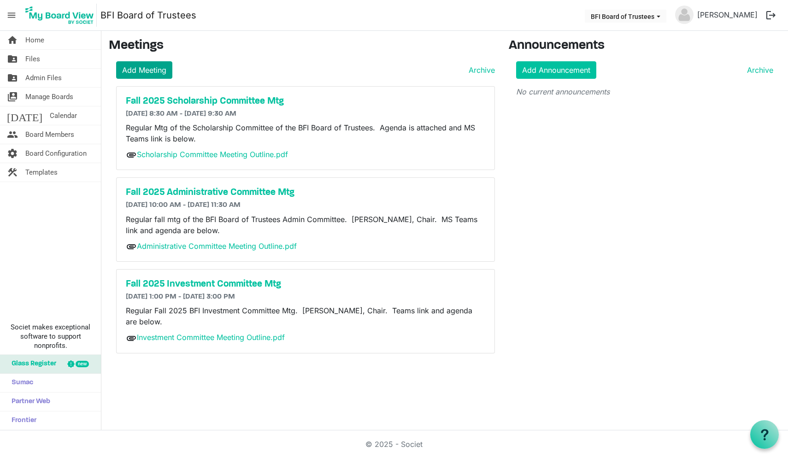
click at [144, 73] on link "Add Meeting" at bounding box center [144, 70] width 56 height 18
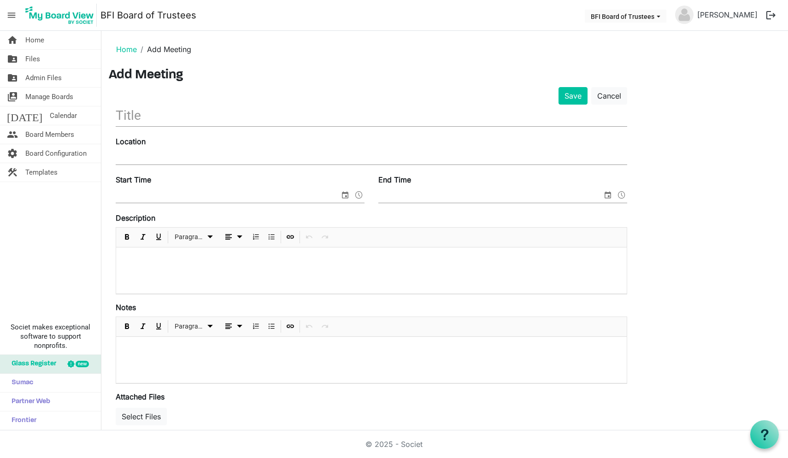
click at [133, 117] on input "text" at bounding box center [371, 116] width 511 height 22
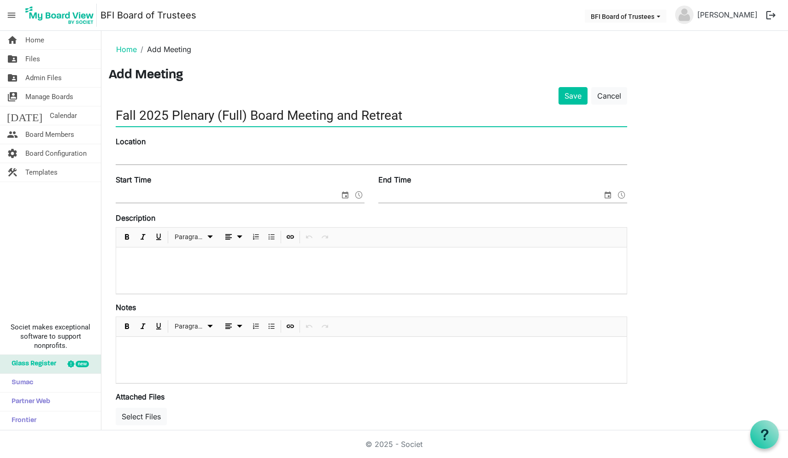
type input "Fall 2025 Plenary (Full) Board Meeting and Retreat"
click at [135, 155] on input "Location" at bounding box center [371, 158] width 511 height 14
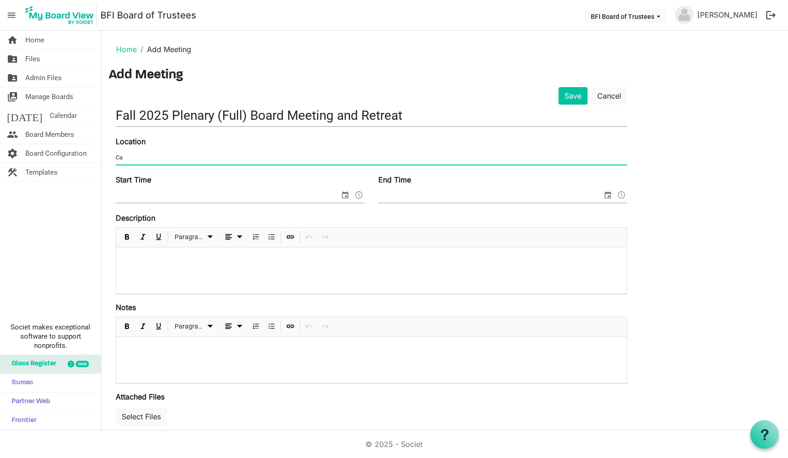
type input "C"
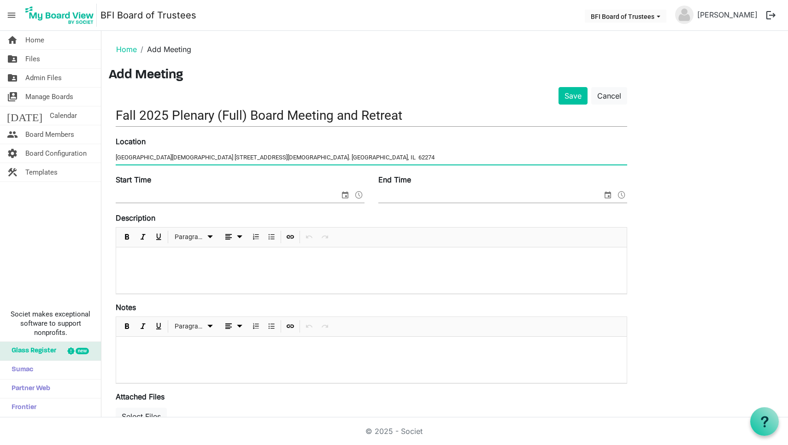
type input "[GEOGRAPHIC_DATA][DEMOGRAPHIC_DATA] [STREET_ADDRESS][DEMOGRAPHIC_DATA]. [GEOGRA…"
click at [243, 198] on input "Start Time" at bounding box center [228, 196] width 224 height 14
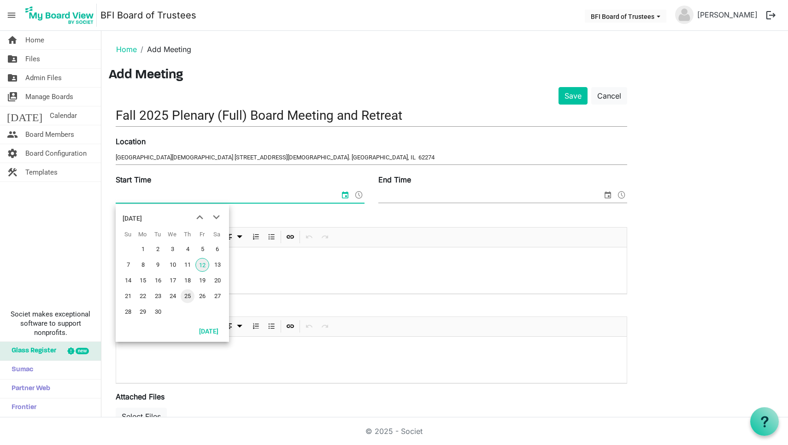
click at [182, 297] on span "25" at bounding box center [188, 296] width 14 height 14
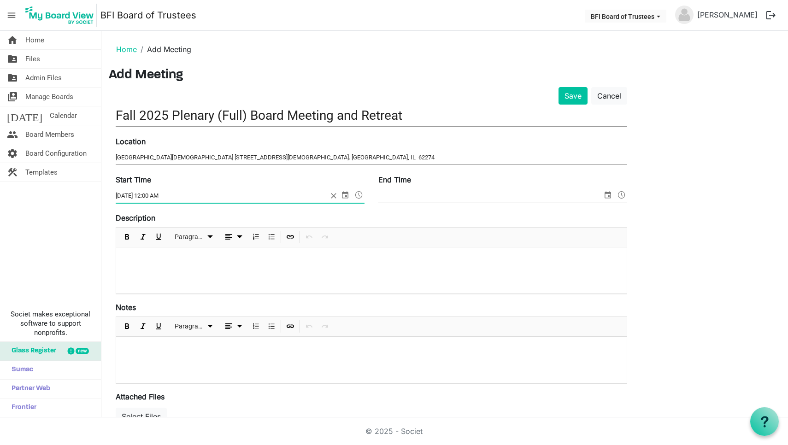
click at [361, 195] on span at bounding box center [358, 195] width 11 height 12
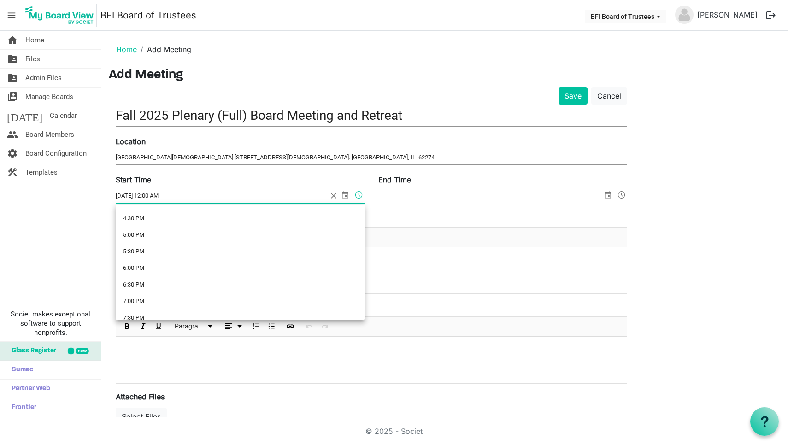
scroll to position [546, 0]
click at [230, 251] on li "5:30 PM" at bounding box center [240, 251] width 249 height 17
type input "[DATE] 5:30 PM"
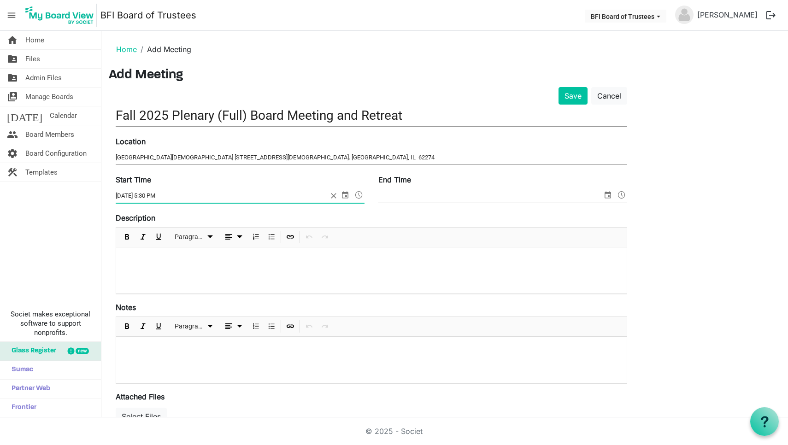
click at [425, 197] on input "End Time" at bounding box center [490, 196] width 224 height 14
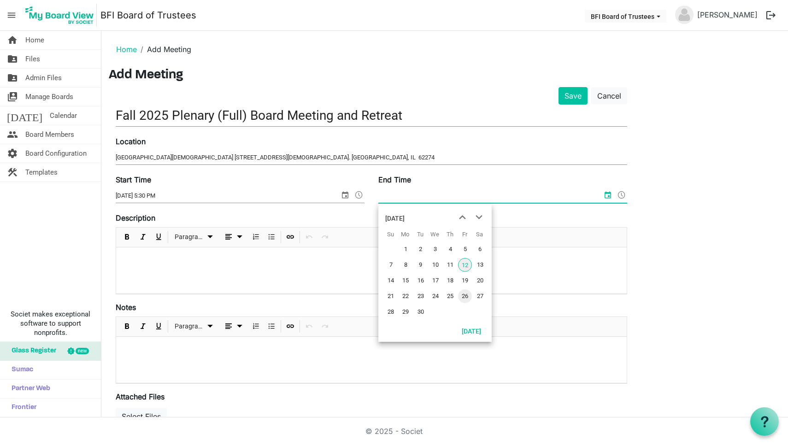
click at [466, 296] on span "26" at bounding box center [465, 296] width 14 height 14
click at [621, 195] on span at bounding box center [621, 195] width 11 height 12
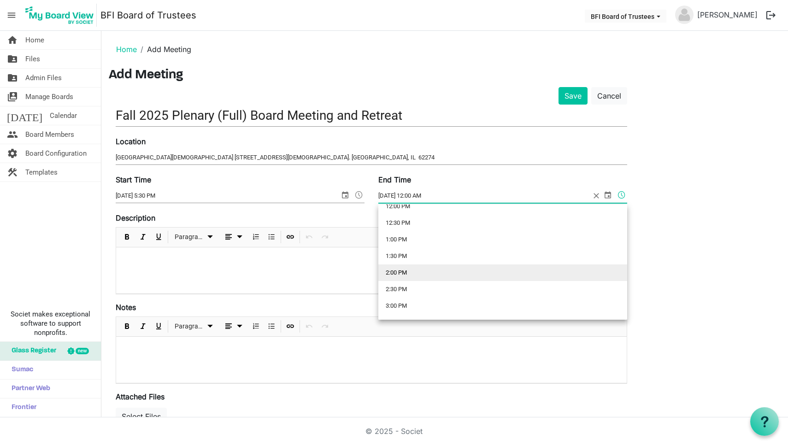
scroll to position [407, 0]
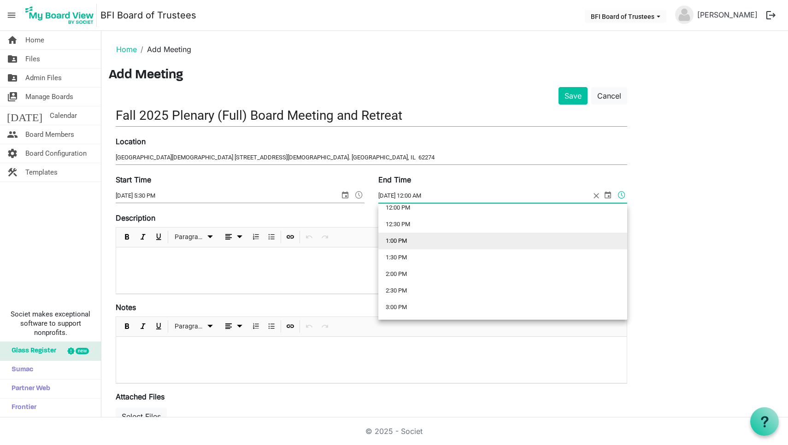
click at [482, 238] on li "1:00 PM" at bounding box center [502, 241] width 249 height 17
type input "[DATE] 1:00 PM"
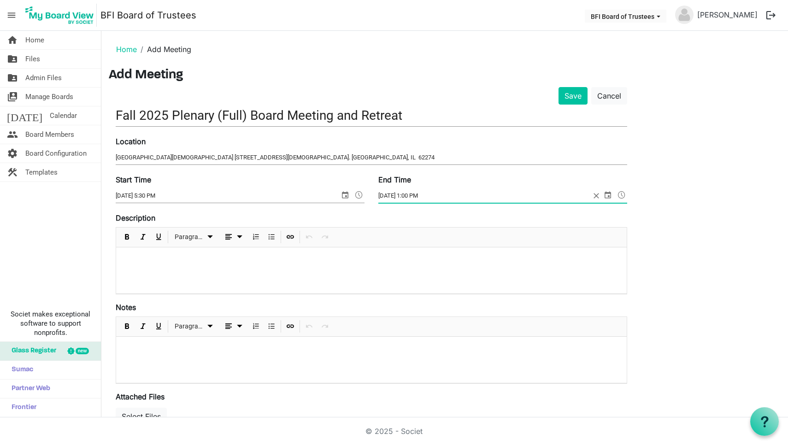
click at [224, 263] on p at bounding box center [371, 260] width 496 height 10
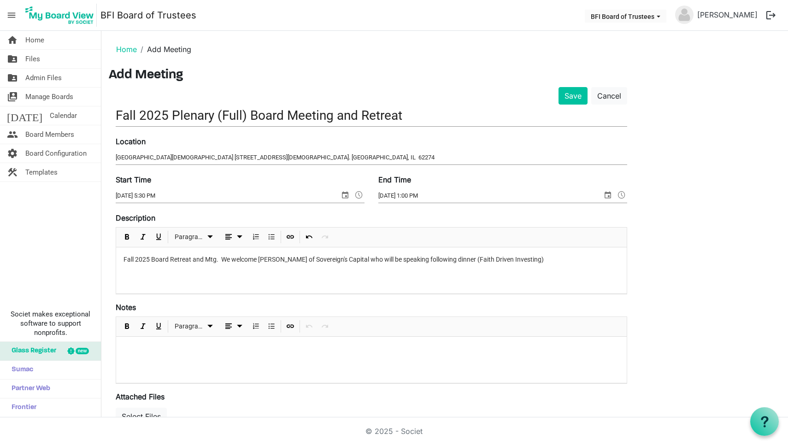
click at [480, 259] on p "Fall 2025 Board Retreat and Mtg. We welcome [PERSON_NAME] of Sovereign's Capita…" at bounding box center [371, 260] width 496 height 10
click at [558, 262] on p "Fall 2025 Board Retreat and Mtg. We welcome Mr. Ben Erskine of Sovereign's Capi…" at bounding box center [371, 260] width 496 height 10
click at [137, 342] on div at bounding box center [371, 360] width 511 height 46
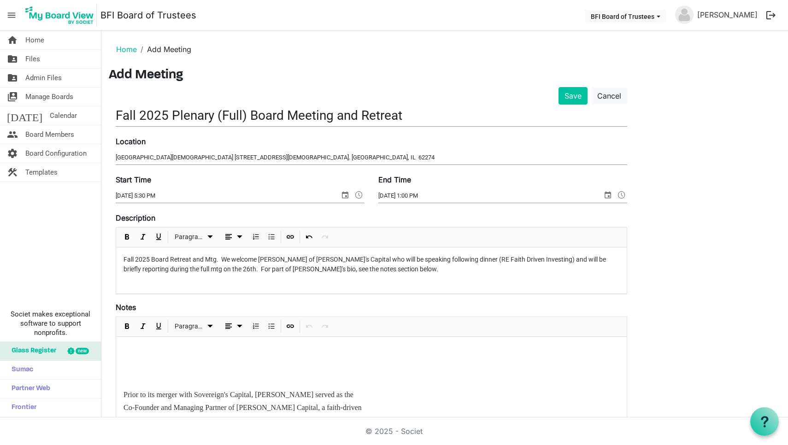
click at [123, 393] on div "Ben Erskine Partner, Real Estate Prior to its merger with Sovereign's Capital, …" at bounding box center [371, 431] width 511 height 188
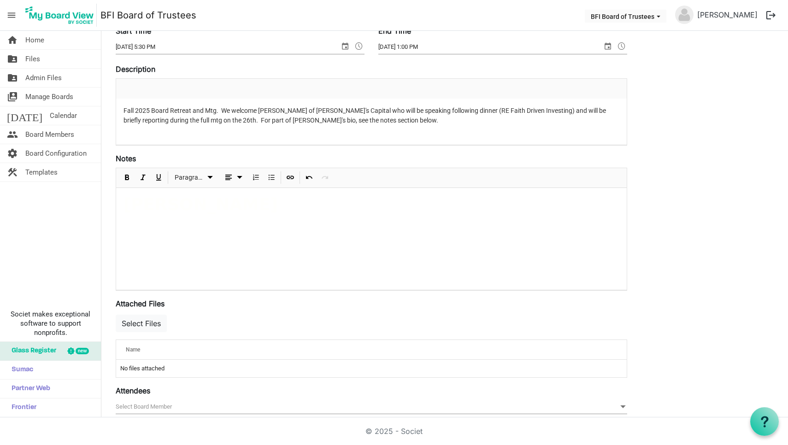
scroll to position [129, 0]
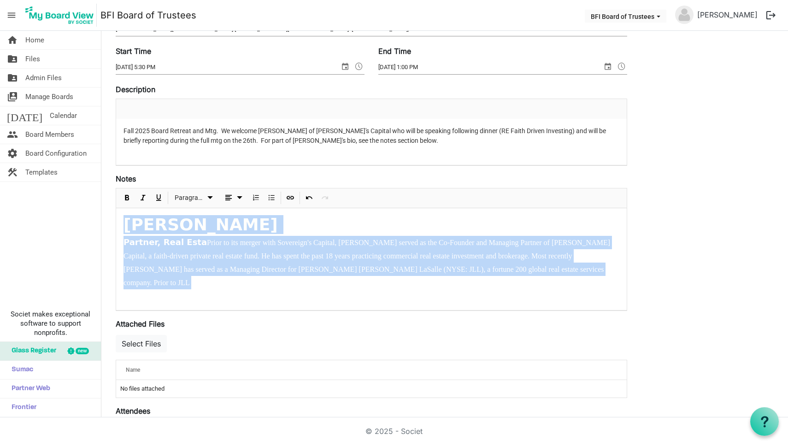
drag, startPoint x: 251, startPoint y: 287, endPoint x: 108, endPoint y: 212, distance: 160.6
click at [108, 212] on main "Home Add Meeting Add Meeting Save Cancel Fall 2025 Plenary (Full) Board Meeting…" at bounding box center [444, 209] width 687 height 614
click at [270, 301] on div "Partner, Real Esta Prior to its merger with Sovereign's Capital, Ben served as …" at bounding box center [371, 269] width 496 height 67
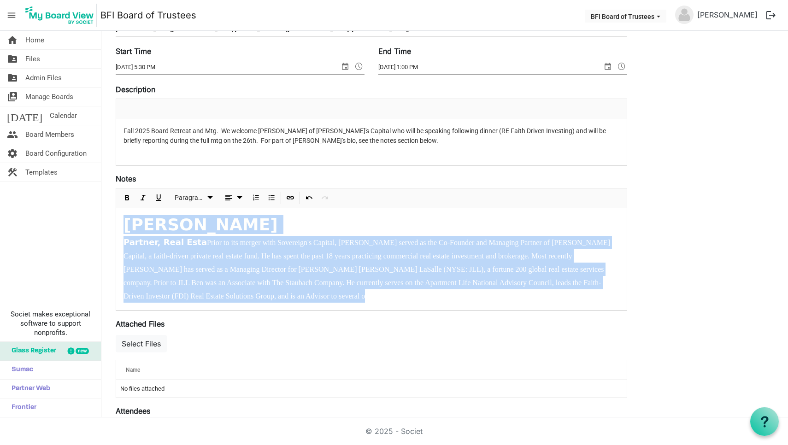
drag, startPoint x: 270, startPoint y: 301, endPoint x: 131, endPoint y: 209, distance: 166.4
click at [131, 209] on div "Ben Erskine Partner, Real Esta Prior to its merger with Sovereign's Capital, Be…" at bounding box center [371, 259] width 511 height 102
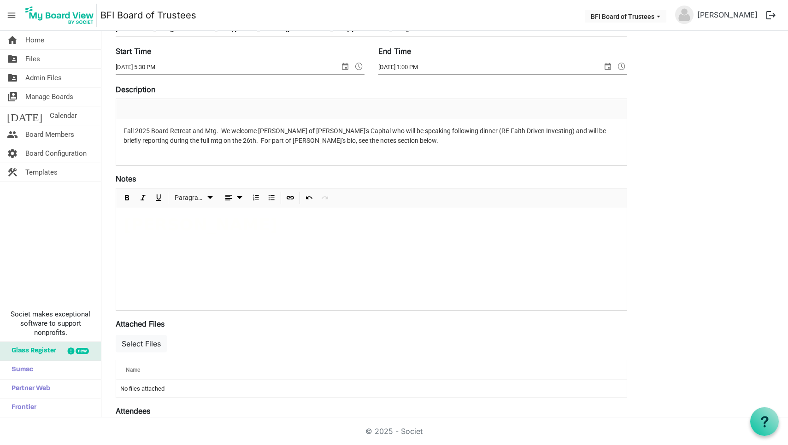
click at [112, 194] on div "Save Cancel Fall 2025 Plenary (Full) Board Meeting and Retreat Location Lake Sa…" at bounding box center [371, 234] width 525 height 551
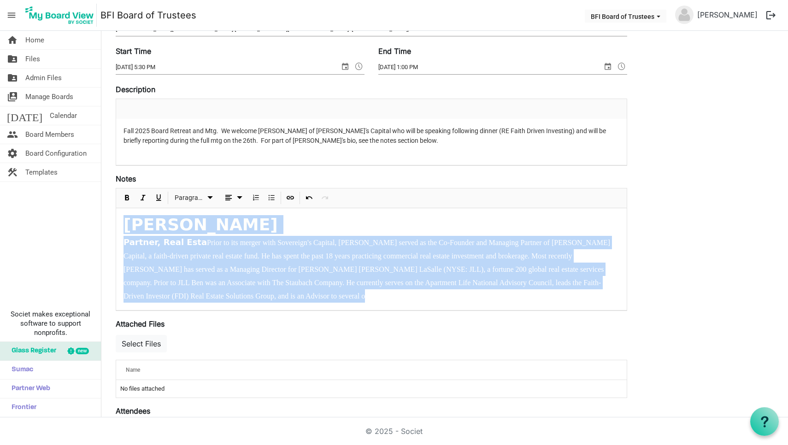
drag, startPoint x: 125, startPoint y: 217, endPoint x: 299, endPoint y: 358, distance: 224.0
click at [299, 358] on form "Save Cancel Fall 2025 Plenary (Full) Board Meeting and Retreat Location Lake Sa…" at bounding box center [371, 230] width 511 height 543
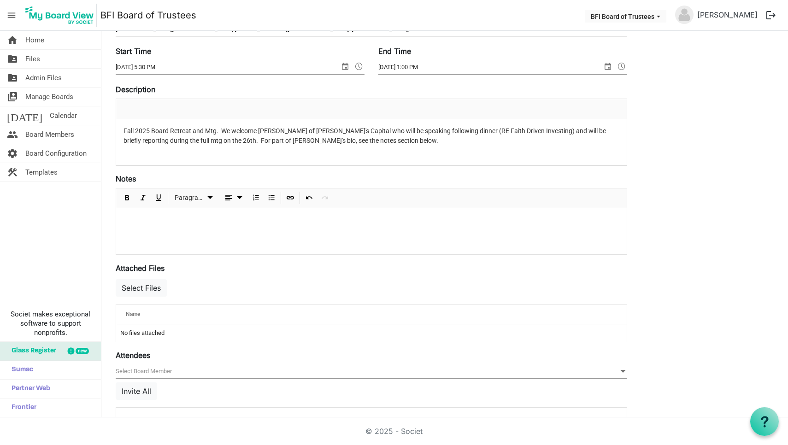
click at [190, 234] on div at bounding box center [371, 231] width 511 height 46
click at [238, 137] on p "Fall 2025 Board Retreat and Mtg. We welcome Mr. Ben Erskine of Sovereign's Capi…" at bounding box center [371, 135] width 496 height 19
click at [222, 129] on p "Fall 2025 Board Retreat and Mtg. We welcome Mr. Ben Erskine of Sovereign's Capi…" at bounding box center [371, 135] width 496 height 19
drag, startPoint x: 398, startPoint y: 139, endPoint x: 347, endPoint y: 141, distance: 50.7
click at [347, 141] on p "Fall 2025 Board Retreat and Mtg. We welcome Mr. Ben Erskine of Sovereign's Capi…" at bounding box center [371, 135] width 496 height 19
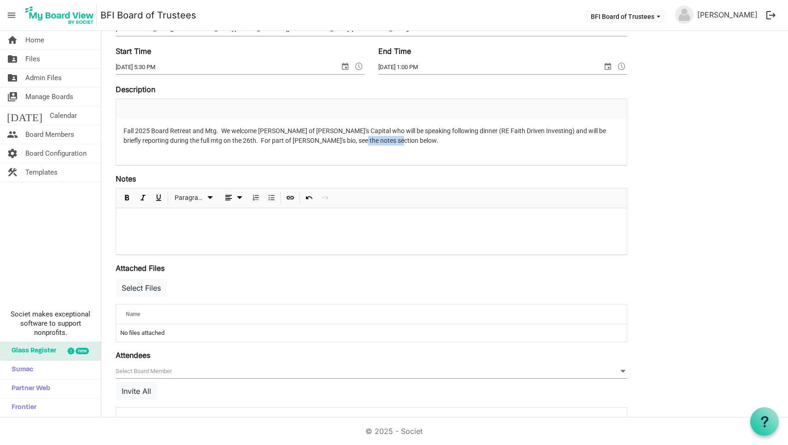
click at [222, 129] on p "Fall 2025 Board Retreat and Mtg. We welcome Mr. Ben Erskine of Sovereign's Capi…" at bounding box center [371, 135] width 496 height 19
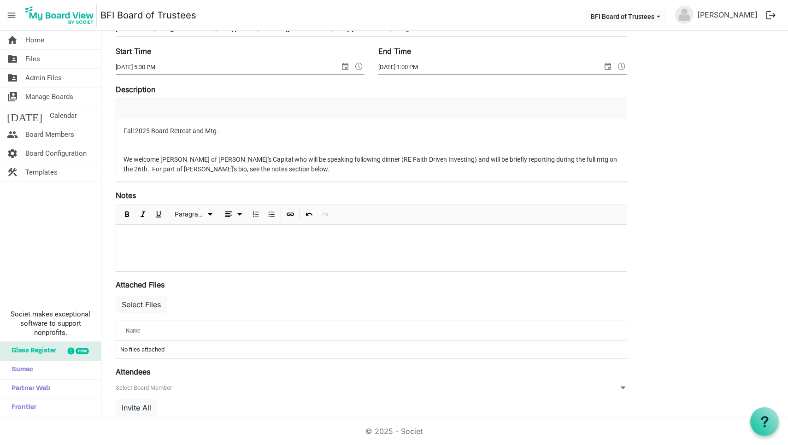
click at [258, 126] on p "Fall 2025 Board Retreat and Mtg." at bounding box center [371, 131] width 496 height 10
click at [232, 133] on p "Fall 2025 Board Retreat and Mtg." at bounding box center [371, 131] width 496 height 10
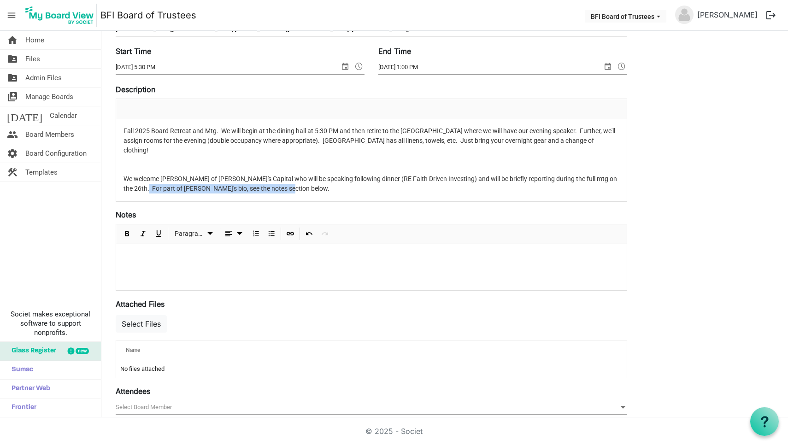
drag, startPoint x: 286, startPoint y: 178, endPoint x: 142, endPoint y: 180, distance: 143.8
click at [142, 180] on p "We welcome Mr. Ben Erskine of Sovereign's Capital who will be speaking followin…" at bounding box center [371, 183] width 496 height 19
click at [128, 252] on h2 at bounding box center [371, 261] width 496 height 18
click at [140, 252] on h2 at bounding box center [371, 261] width 496 height 18
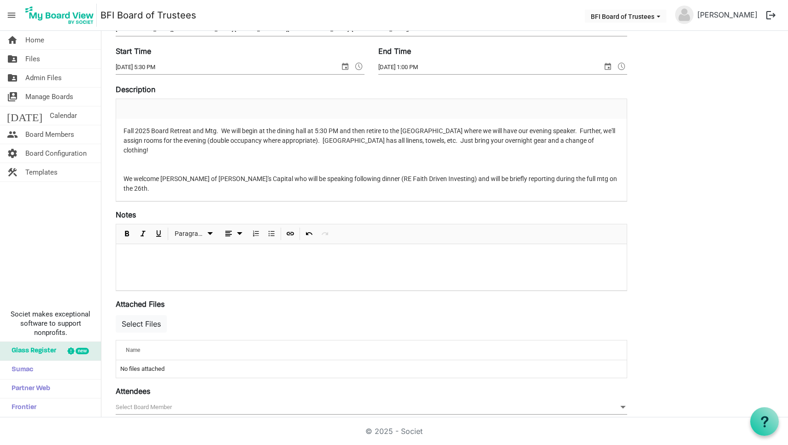
click at [148, 252] on h2 at bounding box center [371, 261] width 496 height 18
click at [230, 257] on h2 "For" at bounding box center [371, 261] width 496 height 18
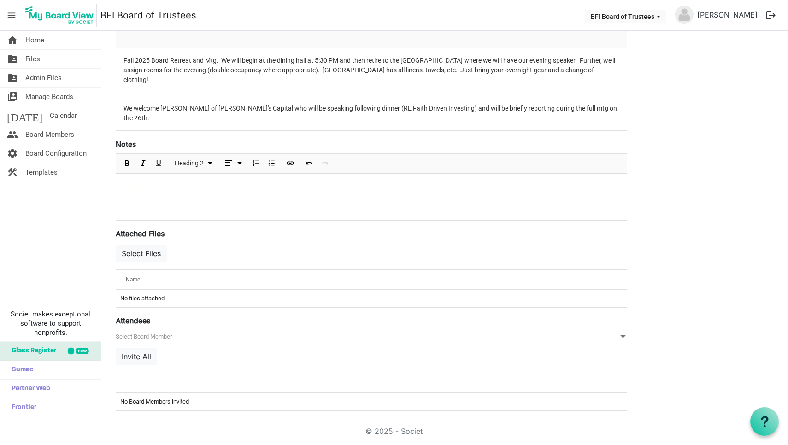
scroll to position [199, 0]
click at [273, 190] on div "For" at bounding box center [371, 197] width 511 height 46
click at [262, 111] on p "We welcome Mr. Ben Erskine of Sovereign's Capital who will be speaking followin…" at bounding box center [371, 113] width 496 height 19
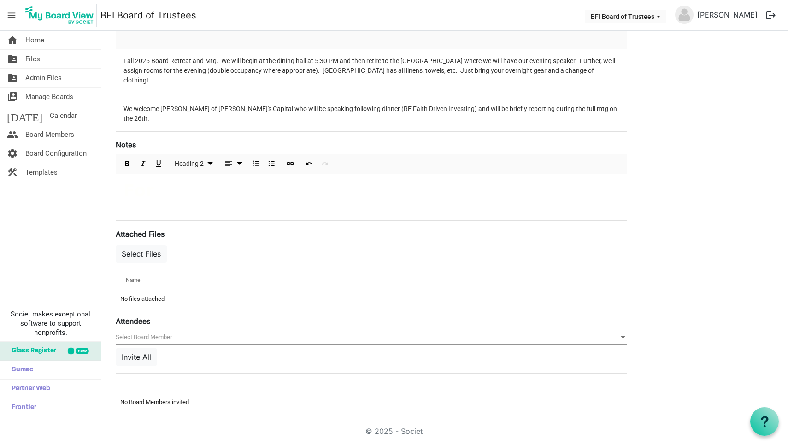
click at [212, 182] on h2 "For" at bounding box center [371, 191] width 496 height 18
click at [189, 192] on div "For" at bounding box center [371, 197] width 511 height 46
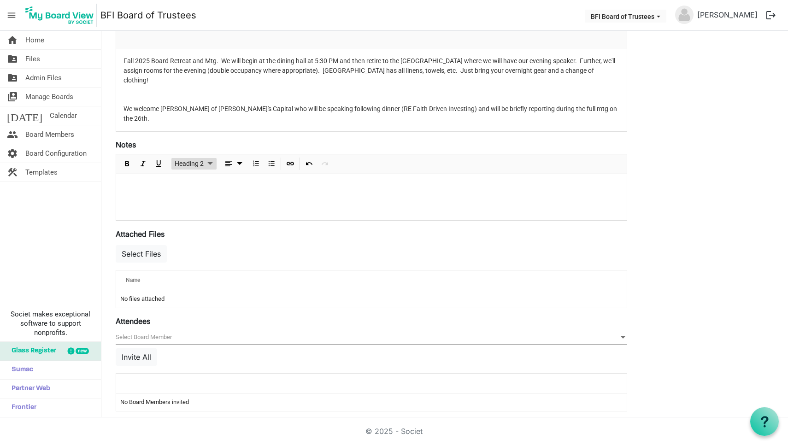
click at [209, 158] on span "Paragraph dropdownbutton" at bounding box center [210, 164] width 11 height 12
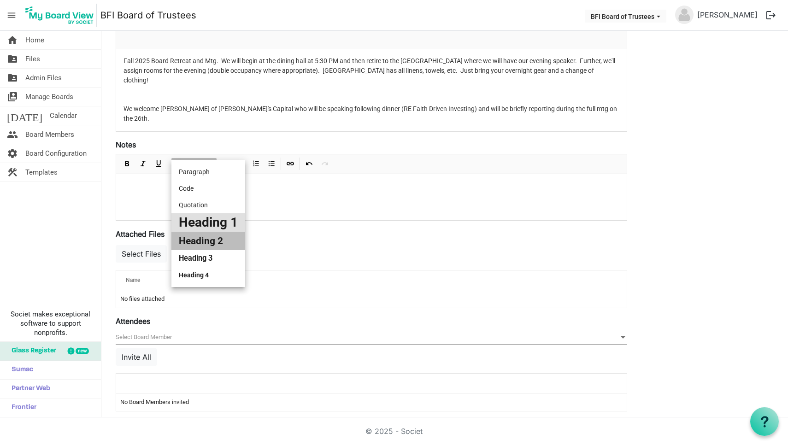
click at [200, 225] on li "Heading 1" at bounding box center [208, 222] width 74 height 18
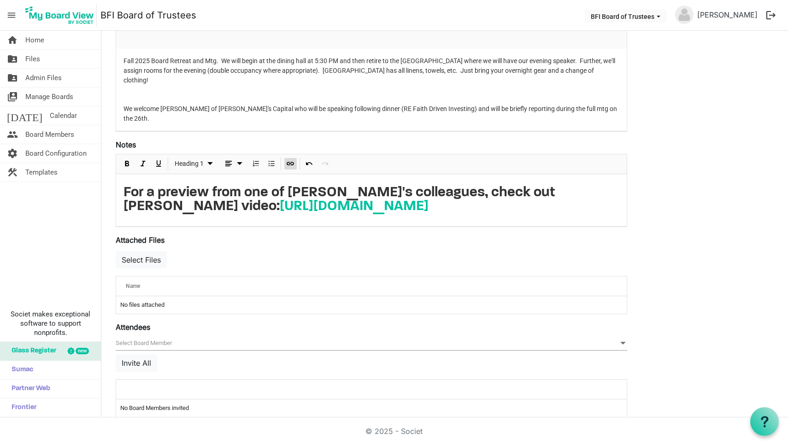
click at [514, 186] on h1 "For a preview from one of Ben's colleagues, check out John Coleman's video: htt…" at bounding box center [371, 200] width 496 height 28
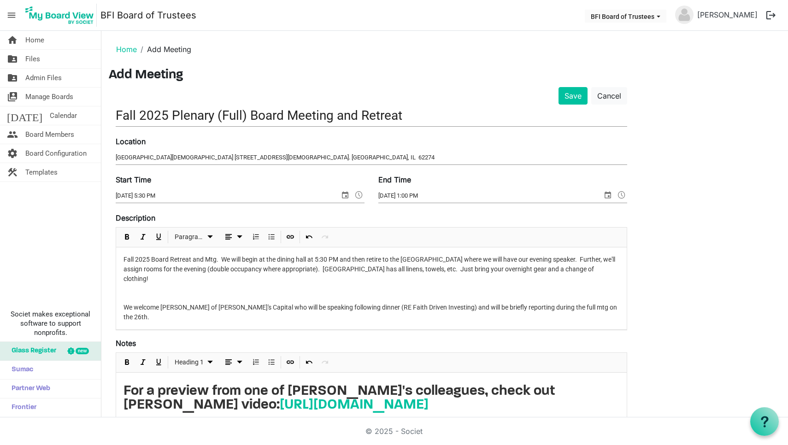
scroll to position [0, 0]
click at [129, 292] on div "Fall 2025 Board Retreat and Mtg. We will begin at the dining hall at 5:30 PM an…" at bounding box center [371, 288] width 511 height 82
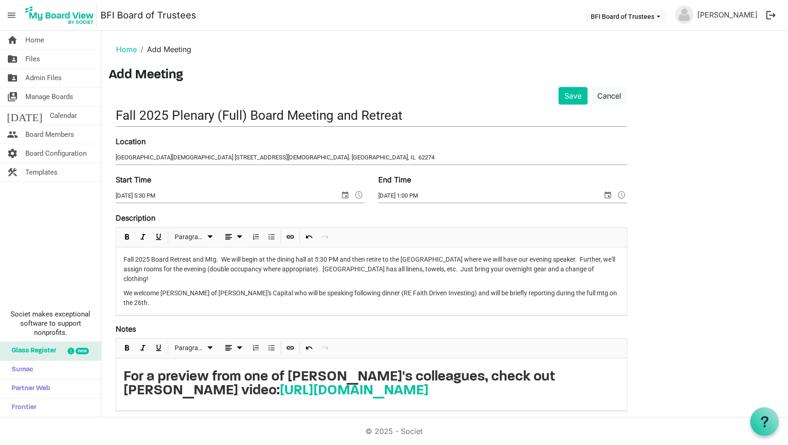
click at [609, 269] on p "Fall 2025 Board Retreat and Mtg. We will begin at the dining hall at 5:30 PM an…" at bounding box center [371, 269] width 496 height 29
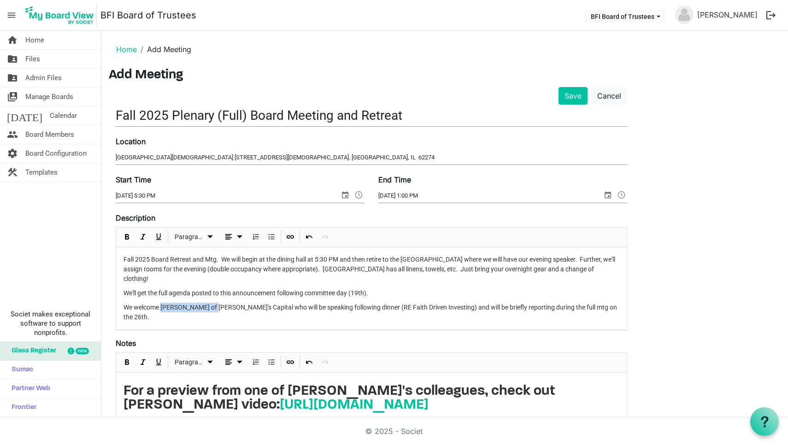
drag, startPoint x: 161, startPoint y: 298, endPoint x: 210, endPoint y: 299, distance: 48.9
click at [210, 304] on span "We welcome Mr. Ben Erskine of Sovereign's Capital who will be speaking followin…" at bounding box center [370, 312] width 494 height 17
click at [247, 304] on span "We welcome Mr. Ben Erskine of Sovereign's Capital who will be speaking followin…" at bounding box center [370, 312] width 494 height 17
drag, startPoint x: 270, startPoint y: 295, endPoint x: 162, endPoint y: 298, distance: 107.4
click at [162, 304] on span "We welcome Mr. Ben Erskine of Sovereign's Capital who will be speaking followin…" at bounding box center [370, 312] width 494 height 17
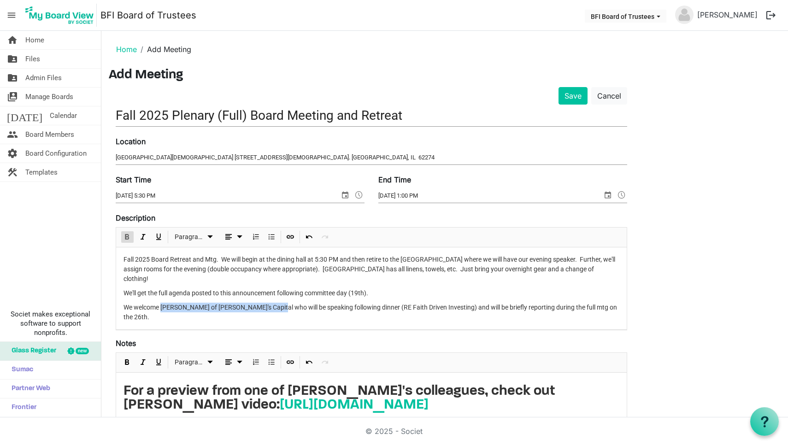
click at [128, 236] on span "Bold" at bounding box center [127, 237] width 11 height 12
click at [219, 276] on div "Fall 2025 Board Retreat and Mtg. We will begin at the dining hall at 5:30 PM an…" at bounding box center [371, 288] width 511 height 82
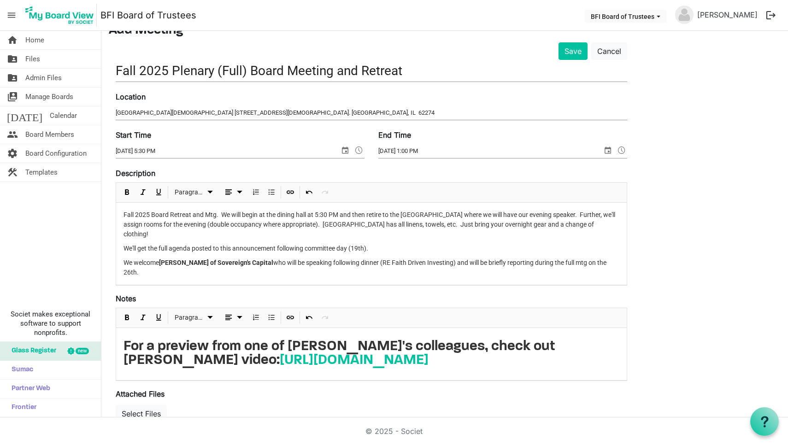
scroll to position [46, 0]
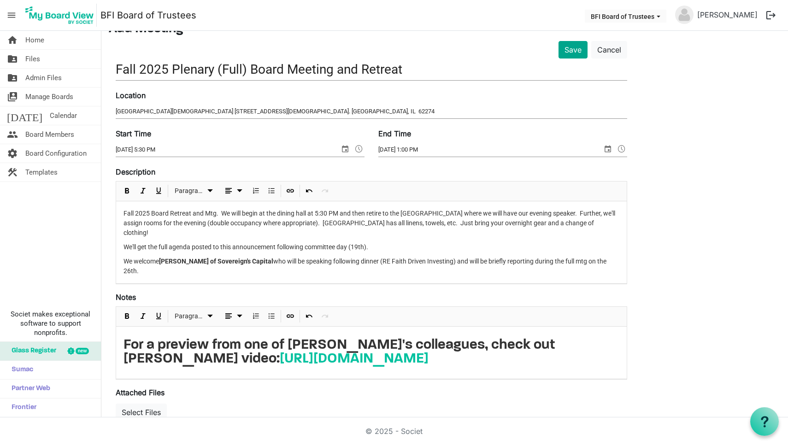
click at [572, 49] on button "Save" at bounding box center [572, 50] width 29 height 18
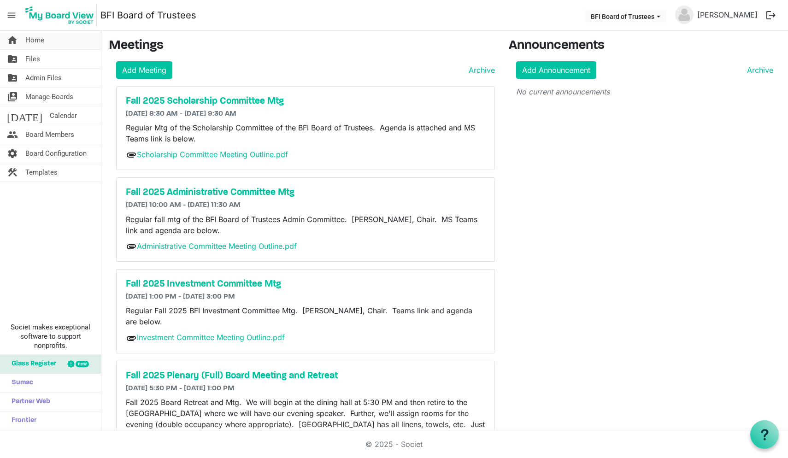
click at [35, 41] on span "Home" at bounding box center [34, 40] width 19 height 18
click at [44, 133] on span "Board Members" at bounding box center [49, 134] width 49 height 18
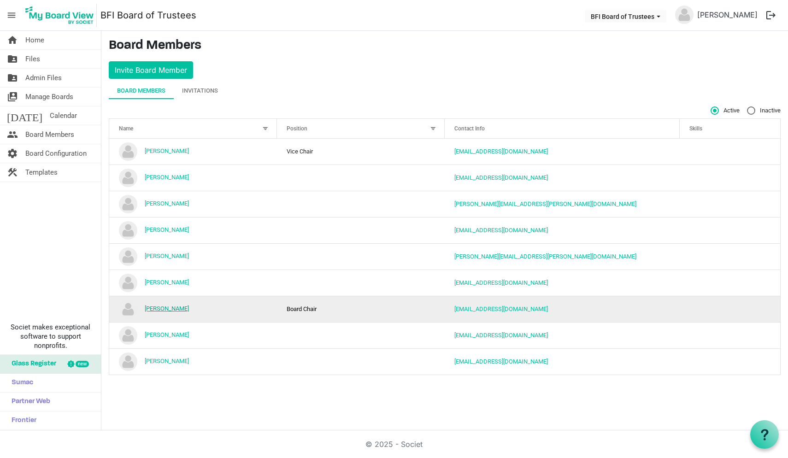
click at [164, 311] on link "[PERSON_NAME]" at bounding box center [167, 308] width 44 height 7
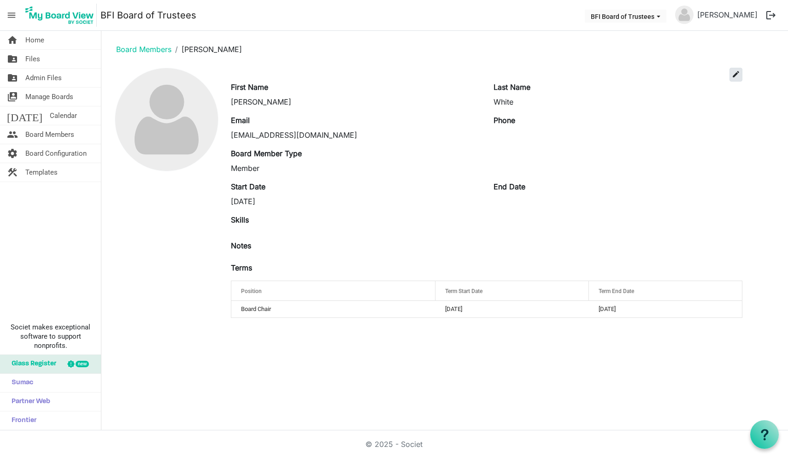
click at [738, 73] on span "edit" at bounding box center [736, 74] width 8 height 8
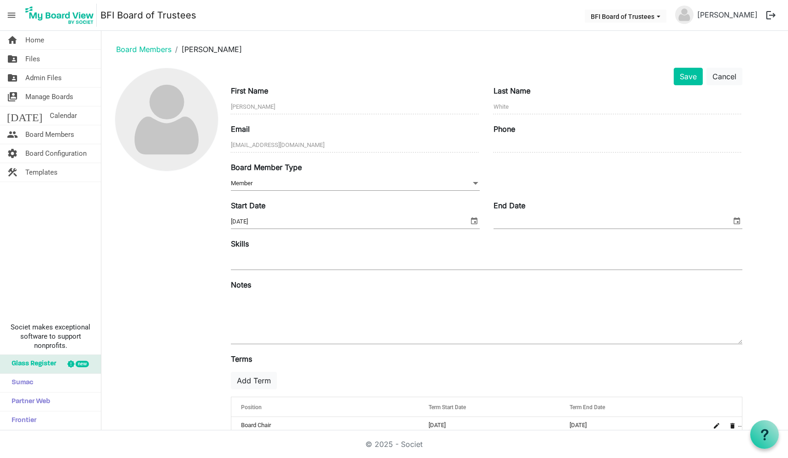
click at [475, 182] on span at bounding box center [475, 183] width 8 height 10
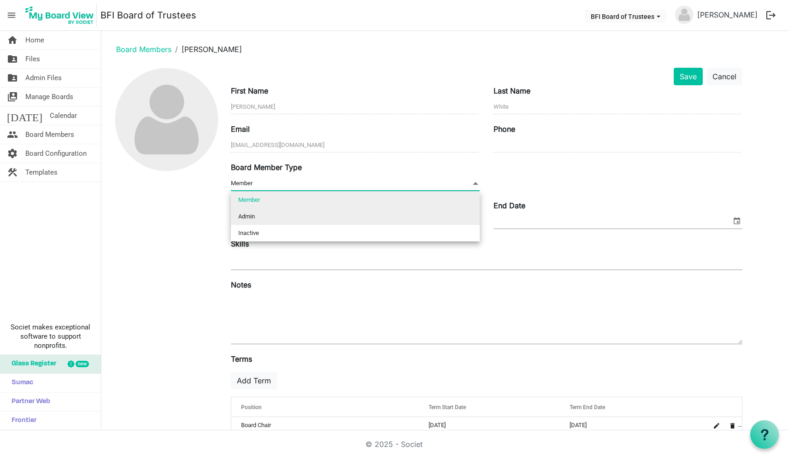
click at [396, 213] on li "Admin" at bounding box center [355, 216] width 249 height 17
type input "Admin"
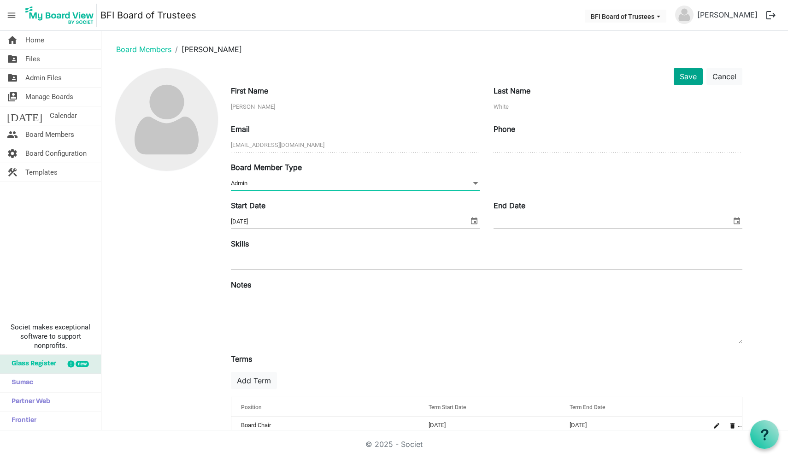
click at [688, 76] on button "Save" at bounding box center [688, 77] width 29 height 18
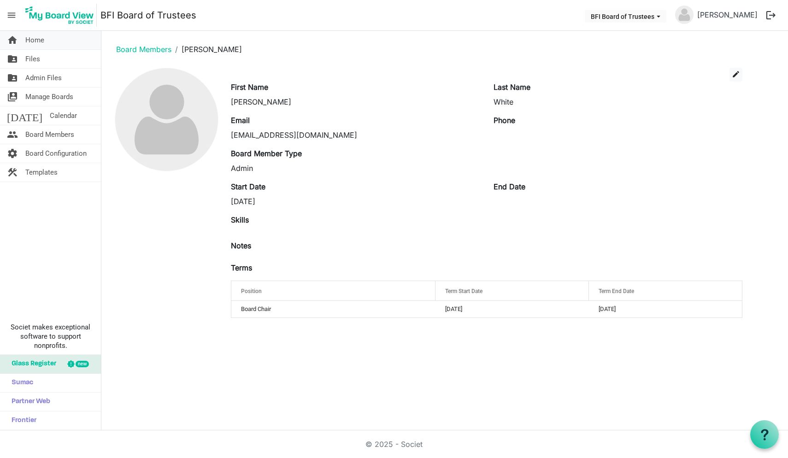
click at [35, 42] on span "Home" at bounding box center [34, 40] width 19 height 18
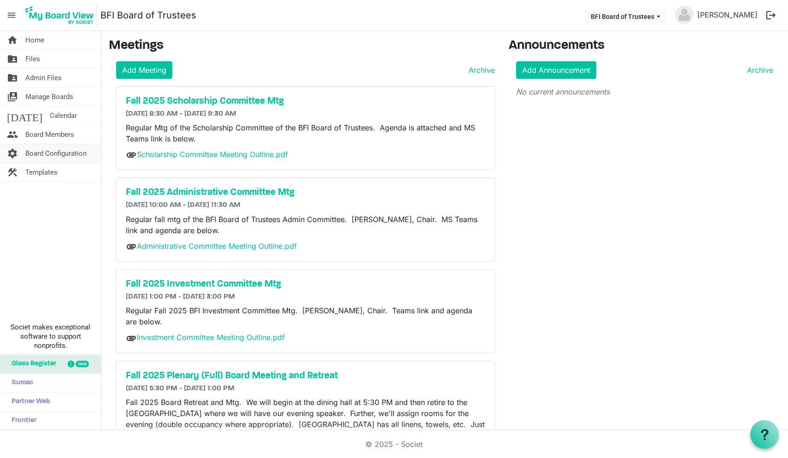
click at [52, 154] on span "Board Configuration" at bounding box center [55, 153] width 61 height 18
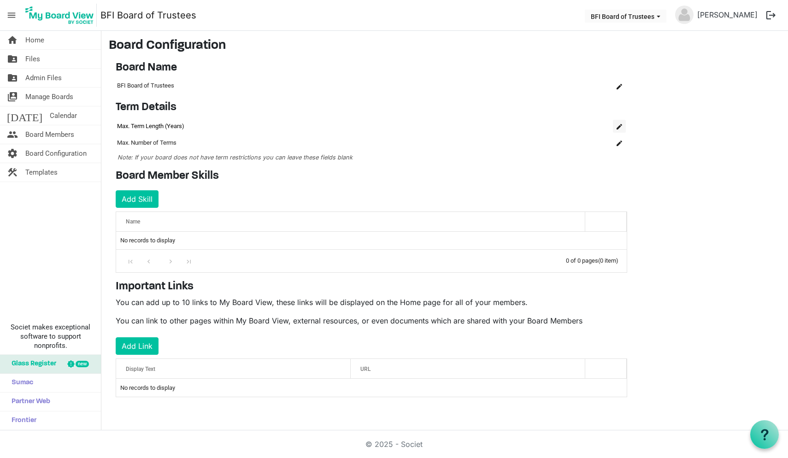
click at [620, 124] on span "is Command column column header" at bounding box center [620, 127] width 6 height 6
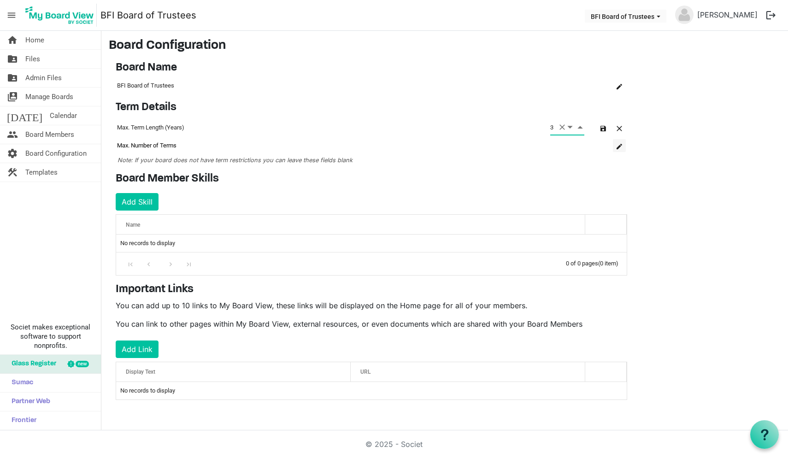
type input "3"
click at [618, 145] on span "is Command column column header" at bounding box center [620, 147] width 6 height 6
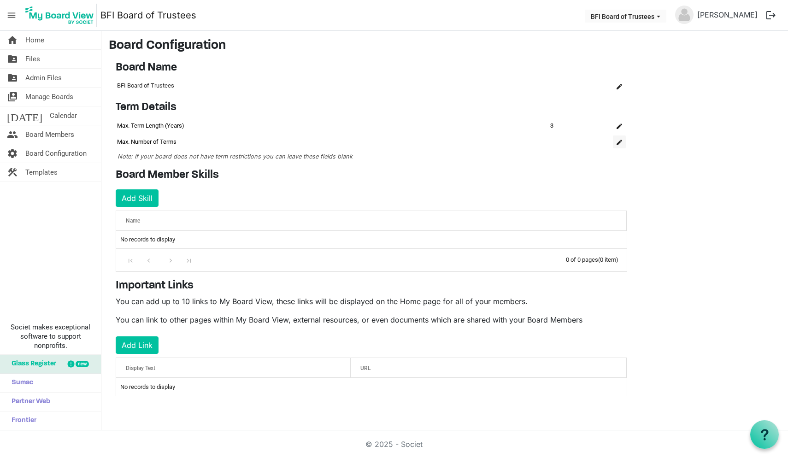
click at [617, 141] on span "is Command column column header" at bounding box center [620, 143] width 6 height 6
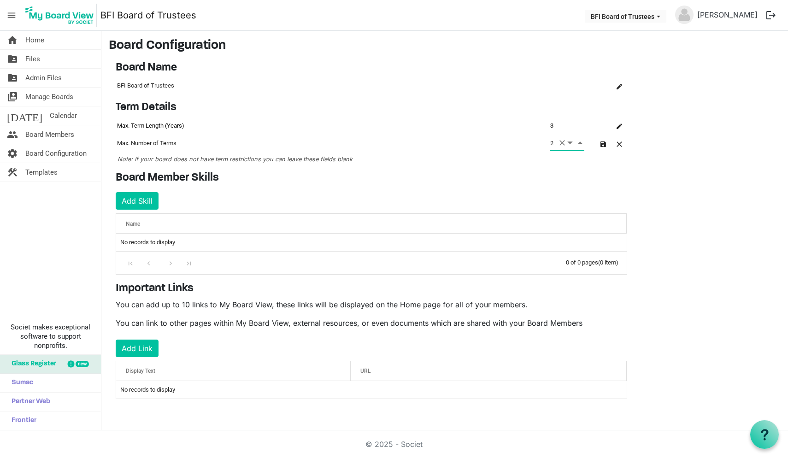
type input "2"
click at [496, 187] on div "Board Member Skills Add Skill OK OK Cancel Id Name skills-grid_header_table No …" at bounding box center [371, 222] width 525 height 103
click at [604, 143] on span "button" at bounding box center [603, 144] width 6 height 6
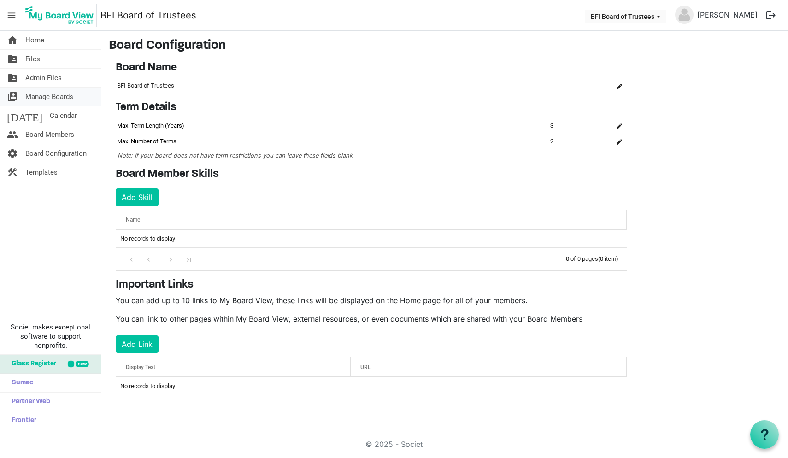
click at [34, 96] on span "Manage Boards" at bounding box center [49, 97] width 48 height 18
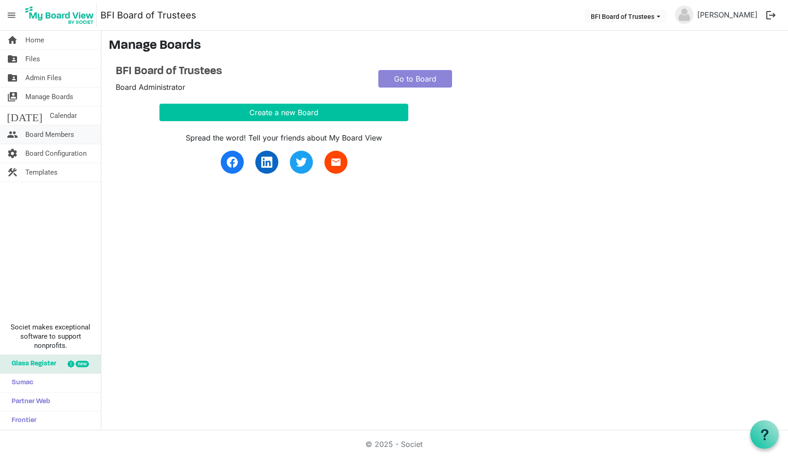
click at [42, 133] on span "Board Members" at bounding box center [49, 134] width 49 height 18
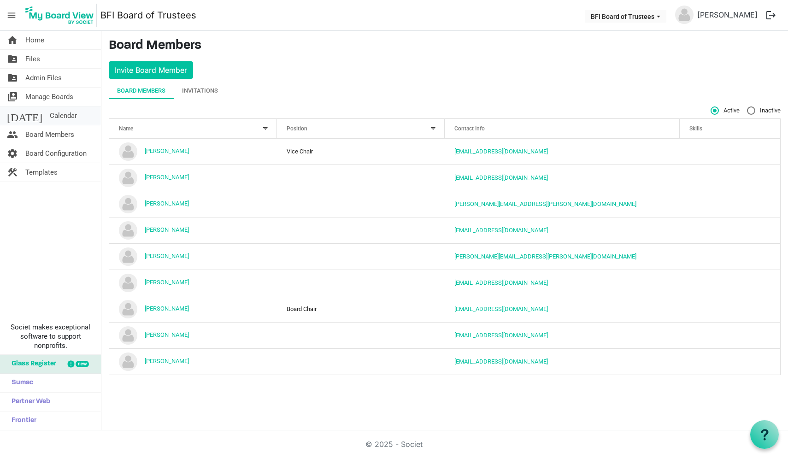
click at [50, 116] on span "Calendar" at bounding box center [63, 115] width 27 height 18
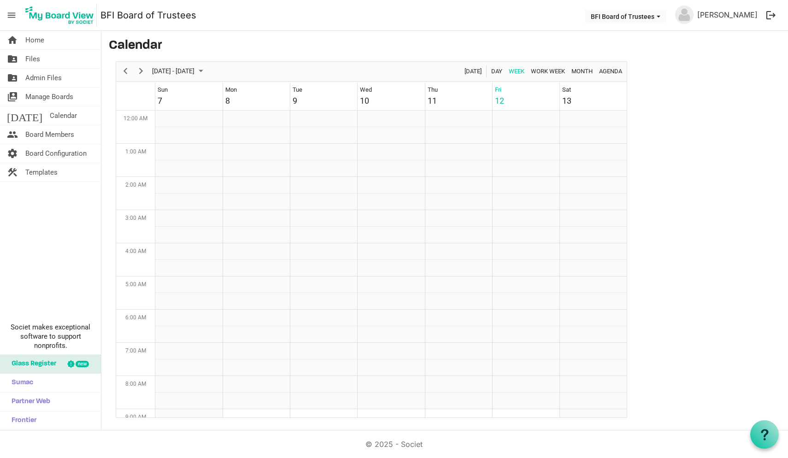
scroll to position [299, 0]
click at [586, 72] on span "Month" at bounding box center [581, 71] width 23 height 12
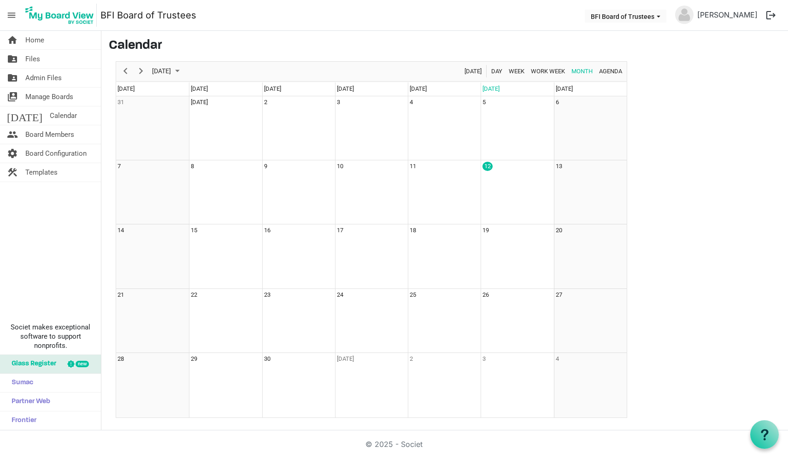
click at [11, 14] on span "menu" at bounding box center [12, 15] width 18 height 18
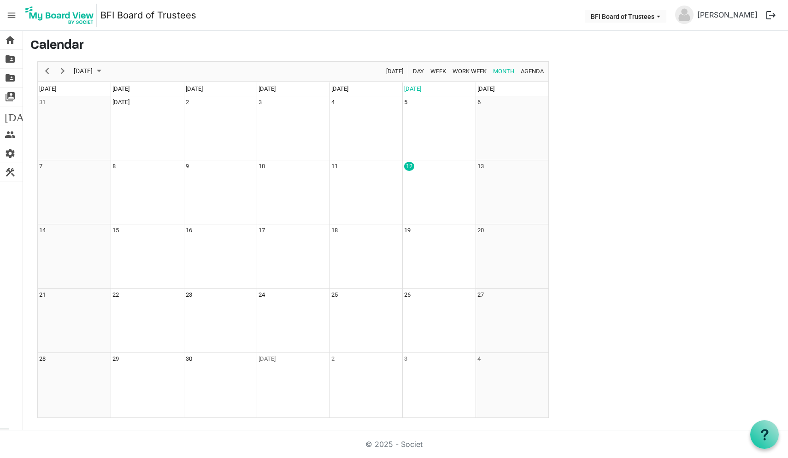
click at [11, 14] on span "menu" at bounding box center [12, 15] width 18 height 18
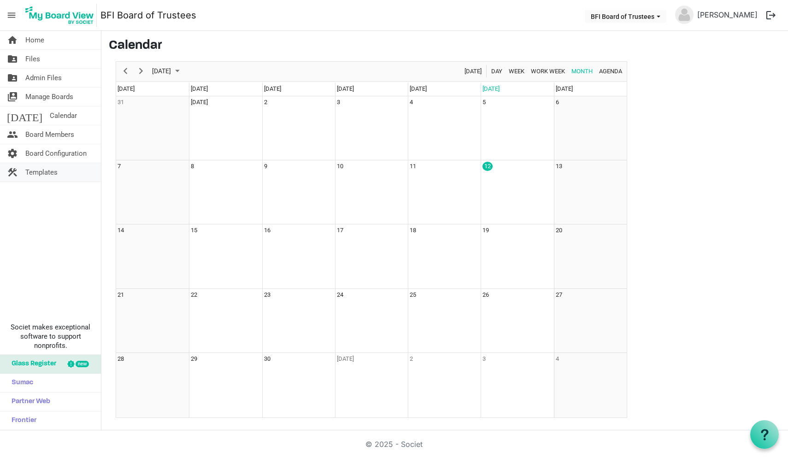
click at [48, 172] on span "Templates" at bounding box center [41, 172] width 32 height 18
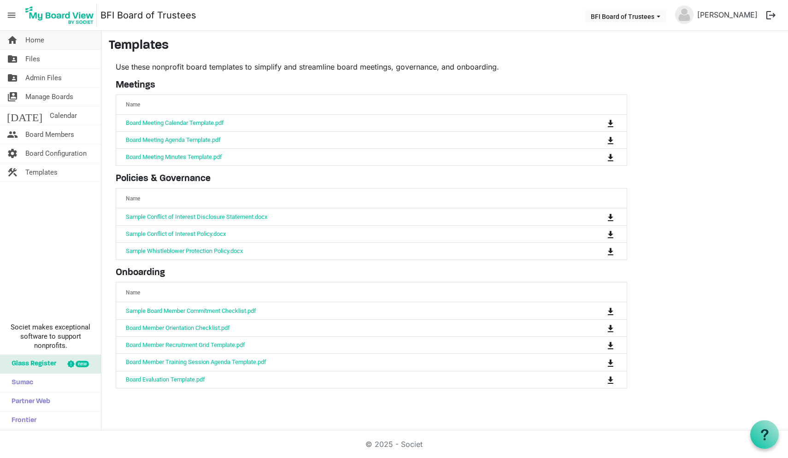
click at [39, 41] on span "Home" at bounding box center [34, 40] width 19 height 18
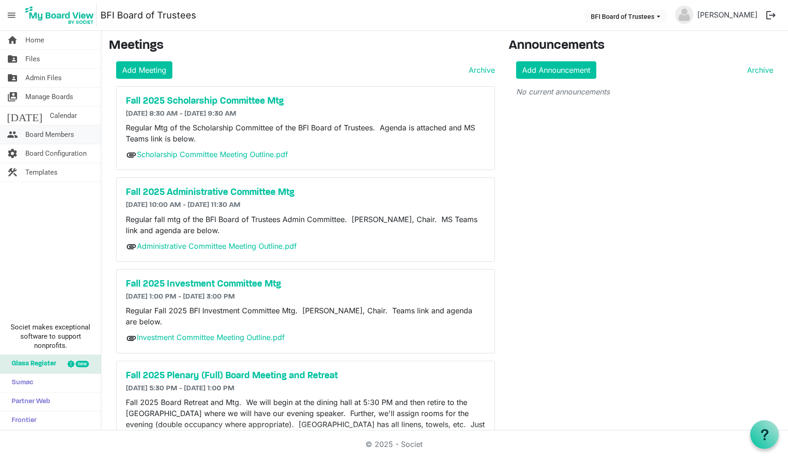
click at [59, 135] on span "Board Members" at bounding box center [49, 134] width 49 height 18
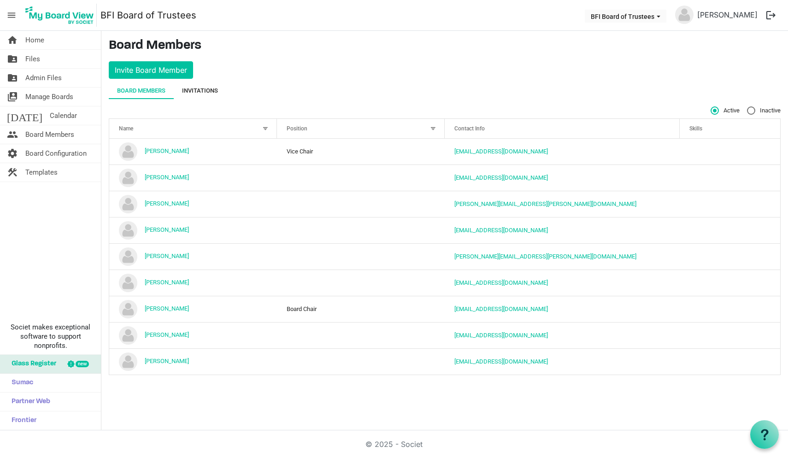
click at [205, 93] on div "Invitations" at bounding box center [200, 90] width 36 height 9
